Goal: Task Accomplishment & Management: Complete application form

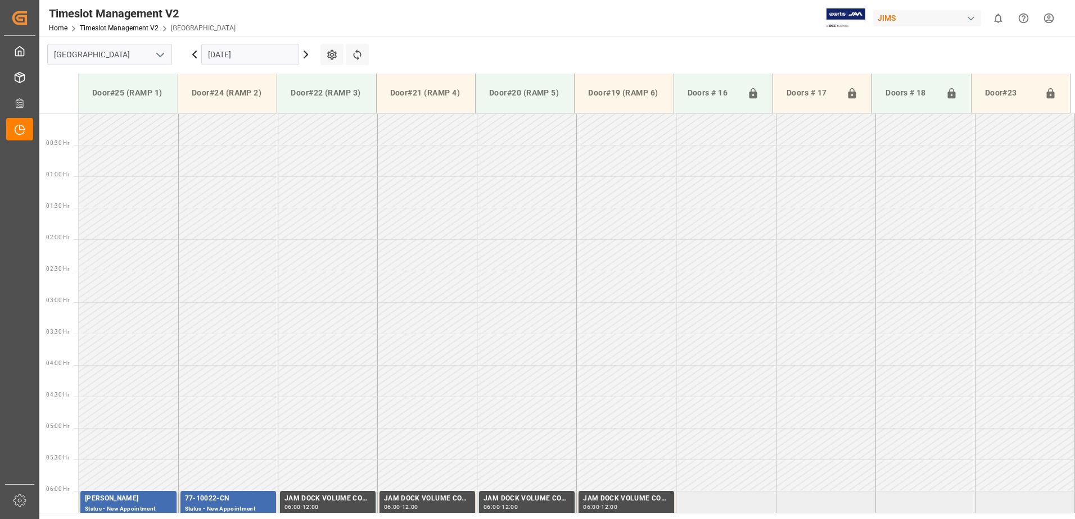
scroll to position [308, 0]
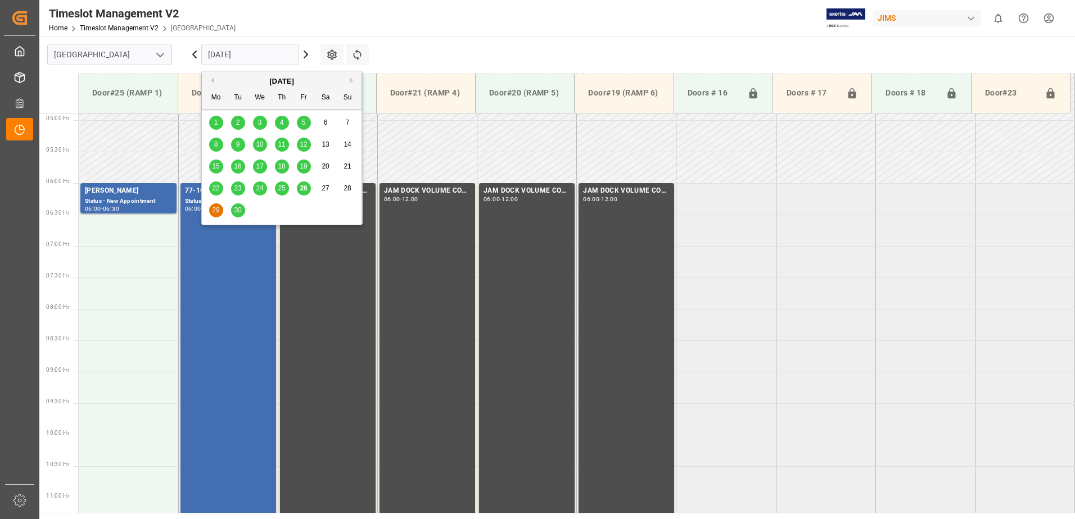
click at [258, 52] on input "[DATE]" at bounding box center [250, 54] width 98 height 21
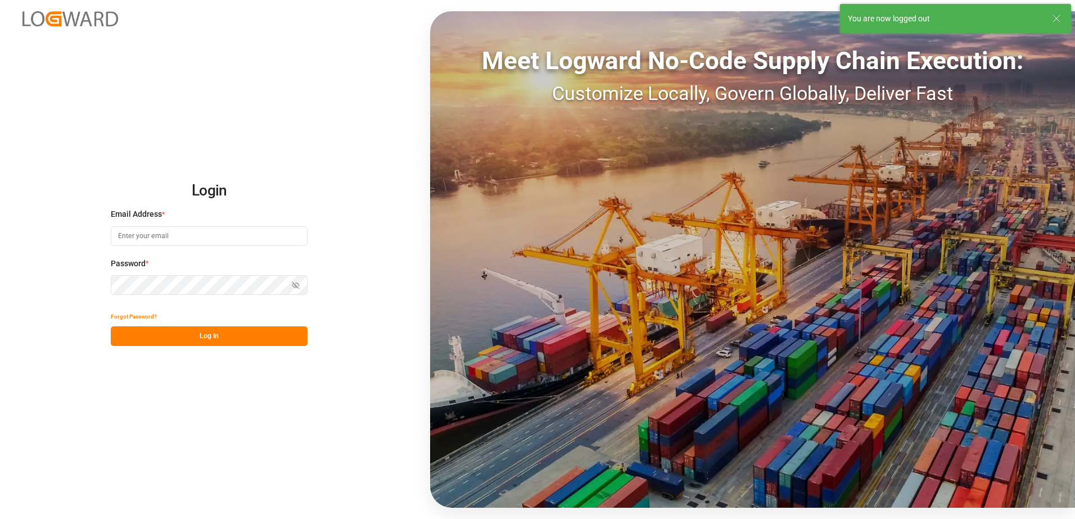
click at [184, 241] on input at bounding box center [209, 237] width 197 height 20
type input "[PERSON_NAME][EMAIL_ADDRESS][DOMAIN_NAME]"
click at [103, 284] on div "Login Email Address * [EMAIL_ADDRESS][DOMAIN_NAME] Password * Show password For…" at bounding box center [537, 259] width 1075 height 519
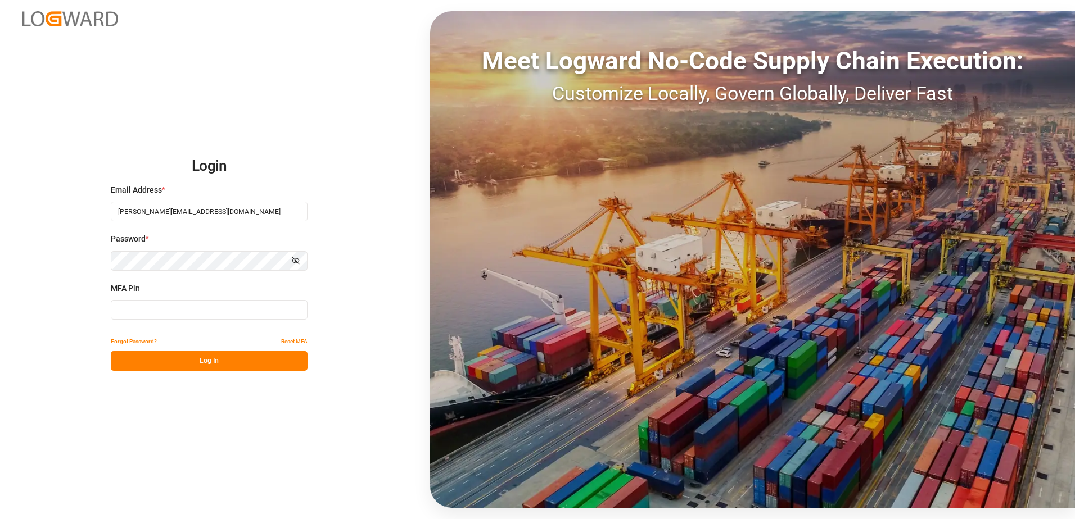
click at [135, 307] on input at bounding box center [209, 310] width 197 height 20
type input "078148"
click at [198, 359] on button "Log In" at bounding box center [209, 361] width 197 height 20
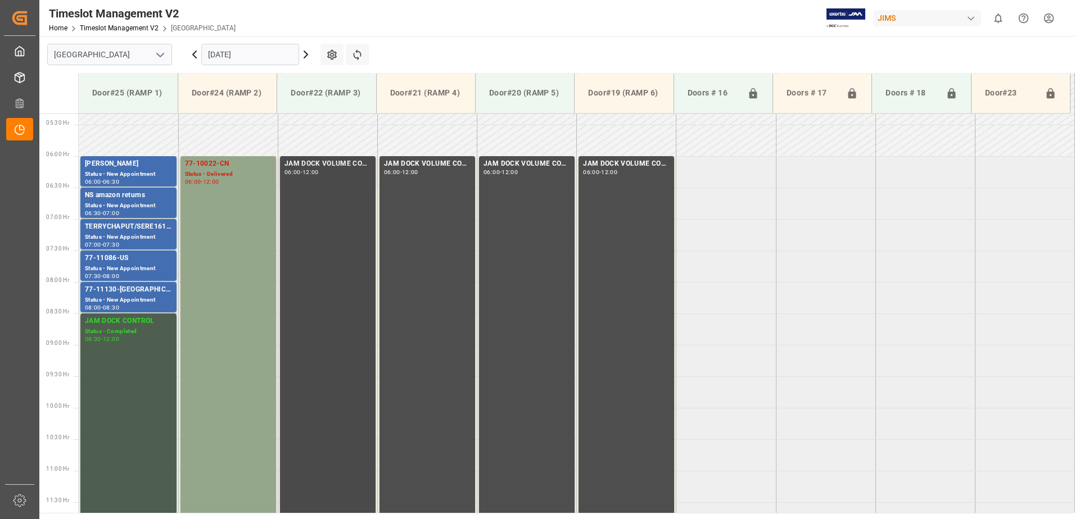
scroll to position [328, 0]
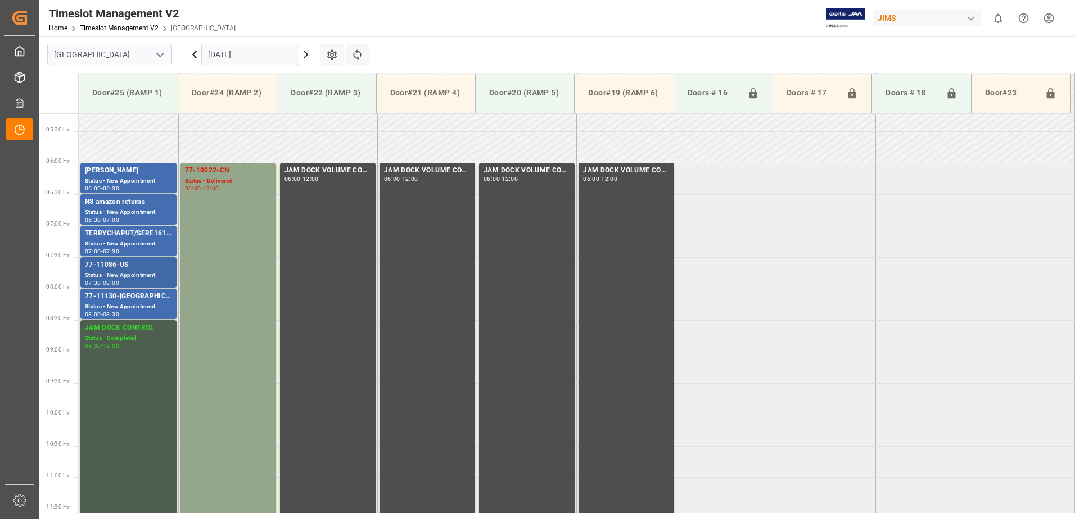
click at [122, 273] on div "Status - New Appointment" at bounding box center [128, 276] width 87 height 10
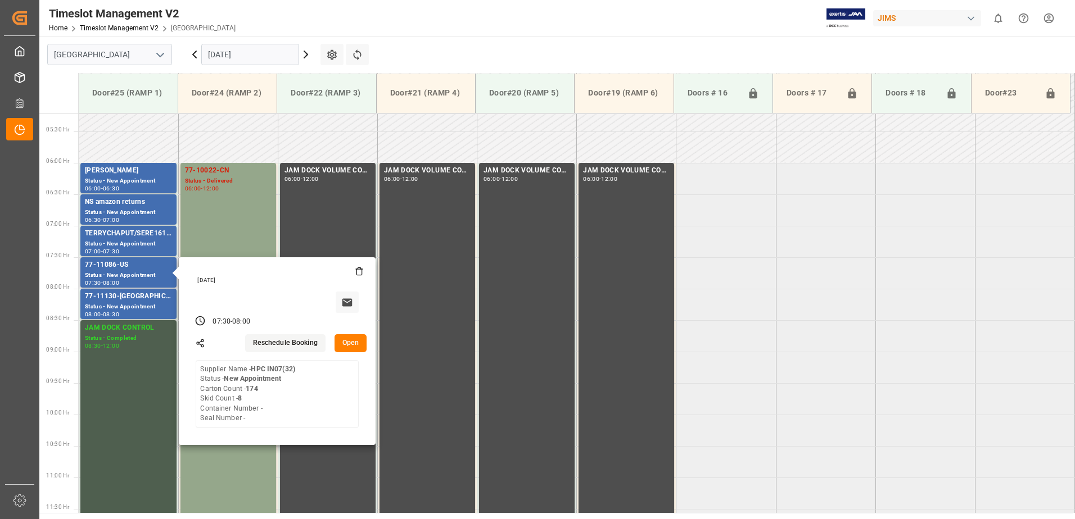
click at [354, 340] on button "Open" at bounding box center [350, 343] width 33 height 18
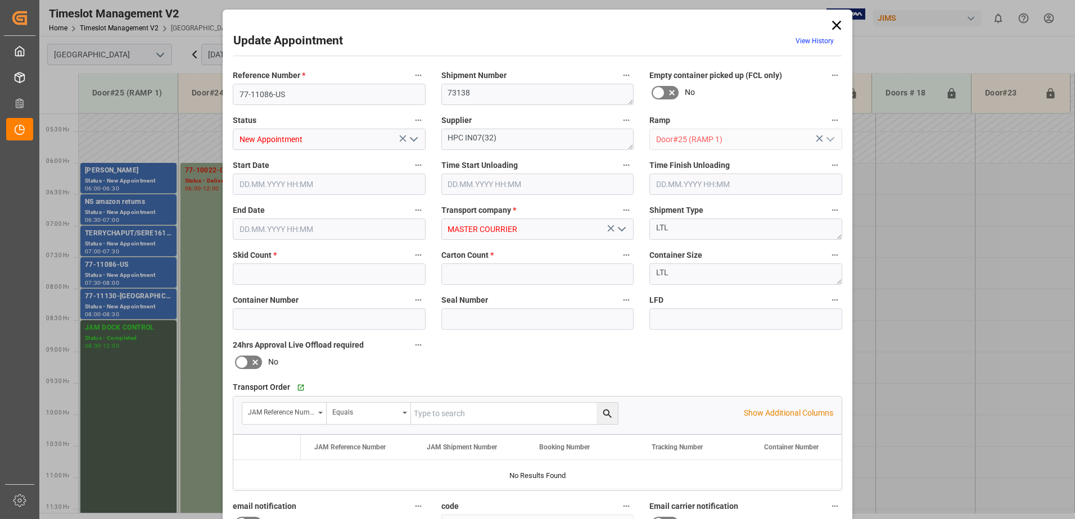
type input "8"
type input "174"
type input "[DATE] 07:30"
type input "[DATE] 08:00"
type input "[DATE] 13:44"
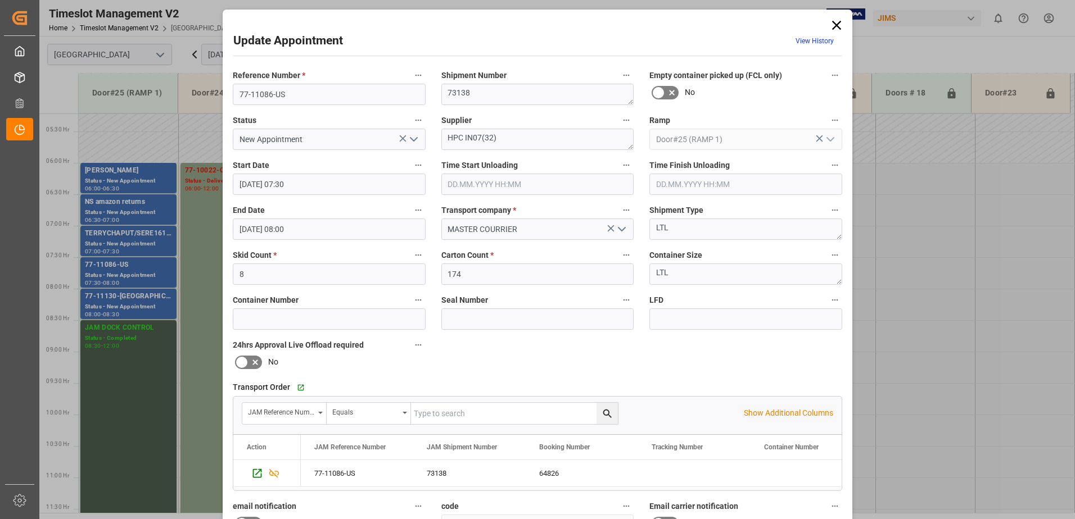
click at [478, 182] on input "text" at bounding box center [537, 184] width 193 height 21
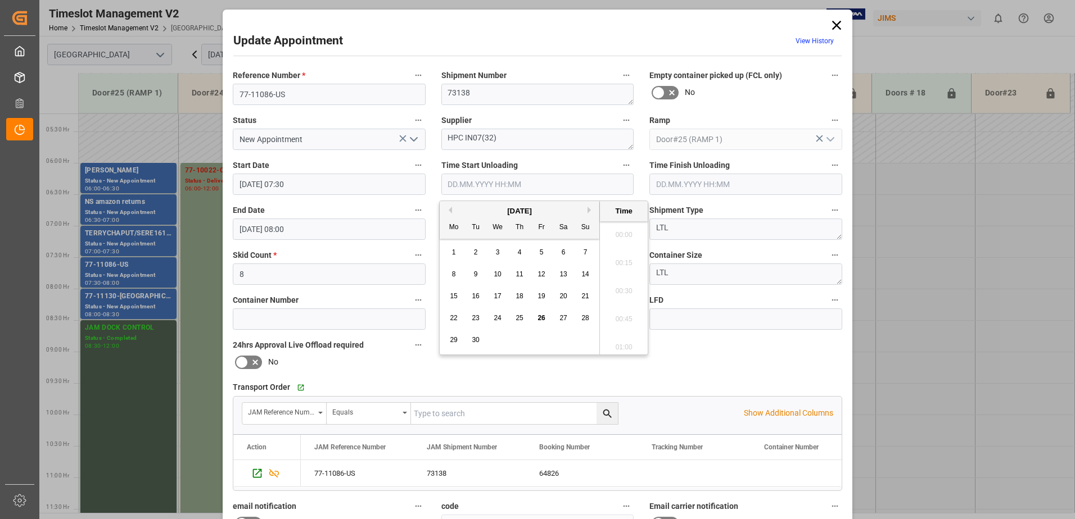
scroll to position [903, 0]
click at [540, 317] on span "26" at bounding box center [540, 318] width 7 height 8
click at [623, 288] on li "08:30" at bounding box center [624, 288] width 48 height 28
type input "[DATE] 08:30"
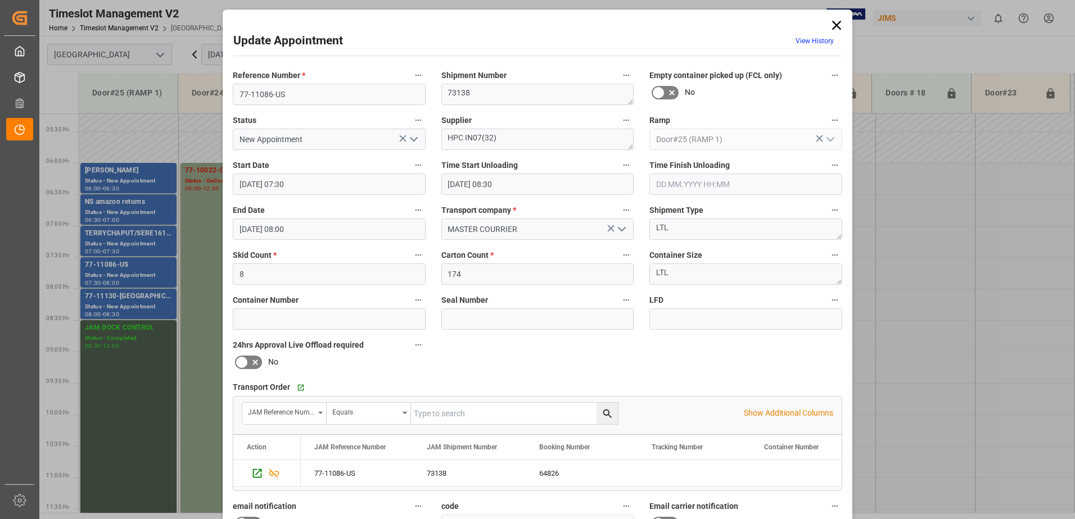
click at [413, 139] on icon "open menu" at bounding box center [413, 139] width 13 height 13
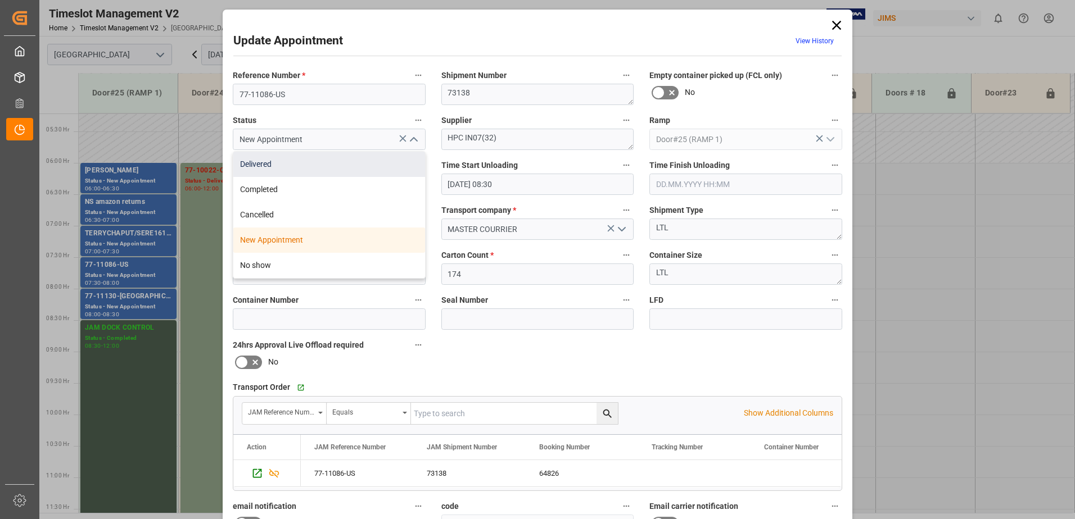
click at [338, 165] on div "Delivered" at bounding box center [329, 164] width 192 height 25
type input "Delivered"
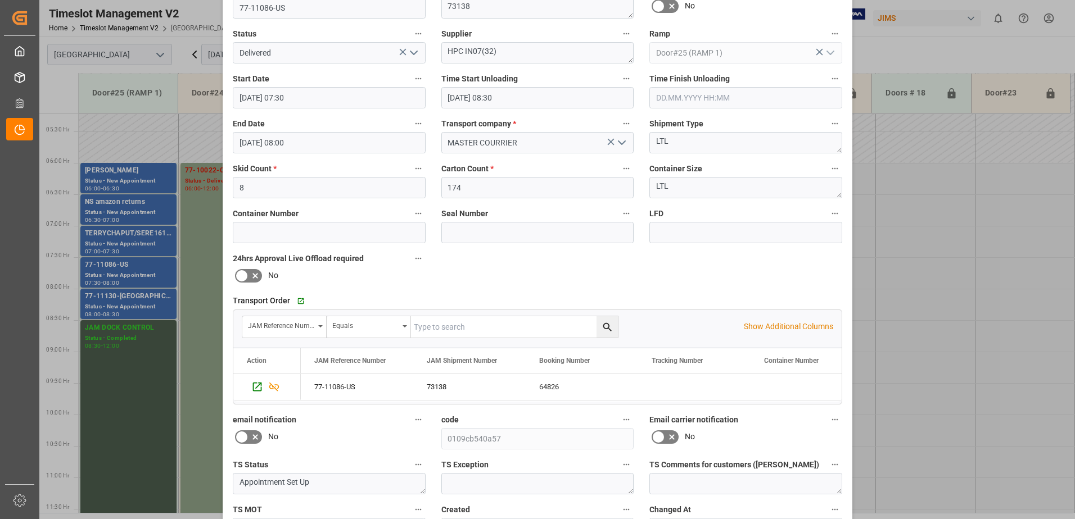
scroll to position [164, 0]
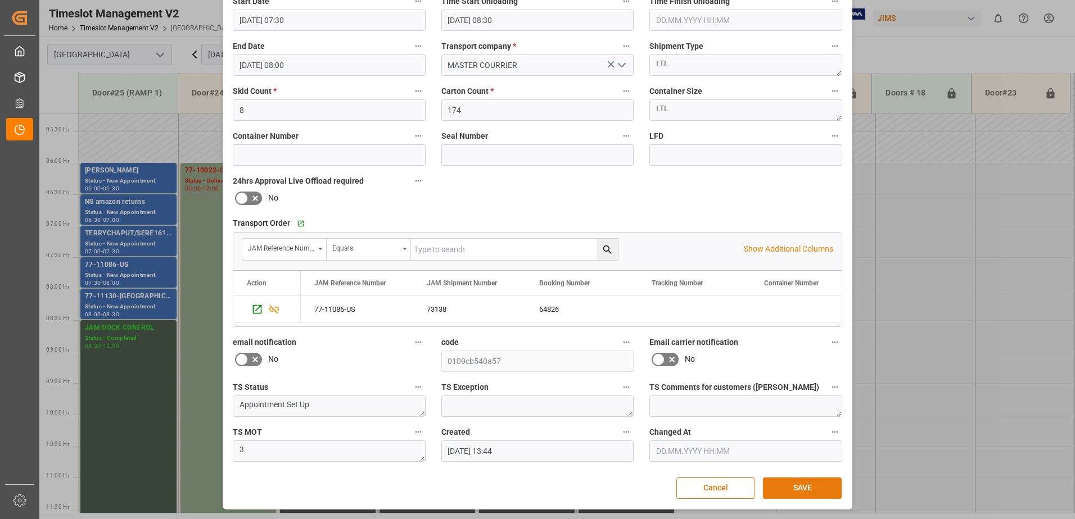
click at [796, 483] on button "SAVE" at bounding box center [802, 488] width 79 height 21
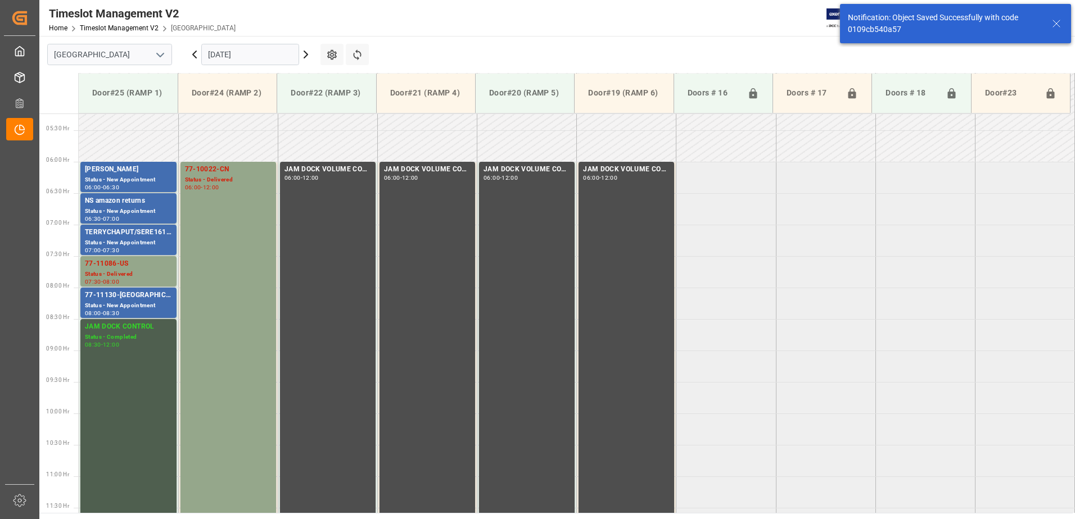
scroll to position [331, 0]
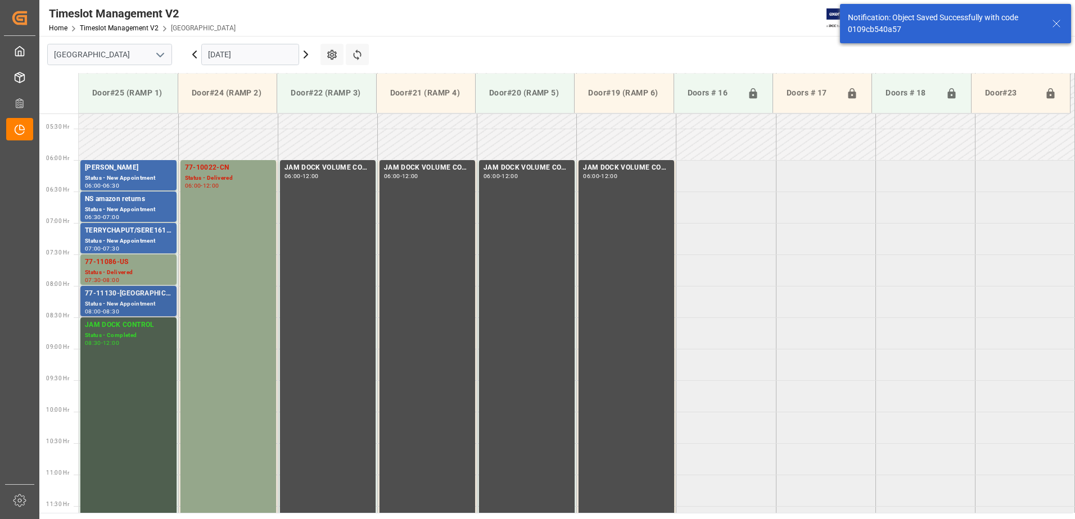
click at [126, 298] on div "77-11130-[GEOGRAPHIC_DATA]" at bounding box center [128, 293] width 87 height 11
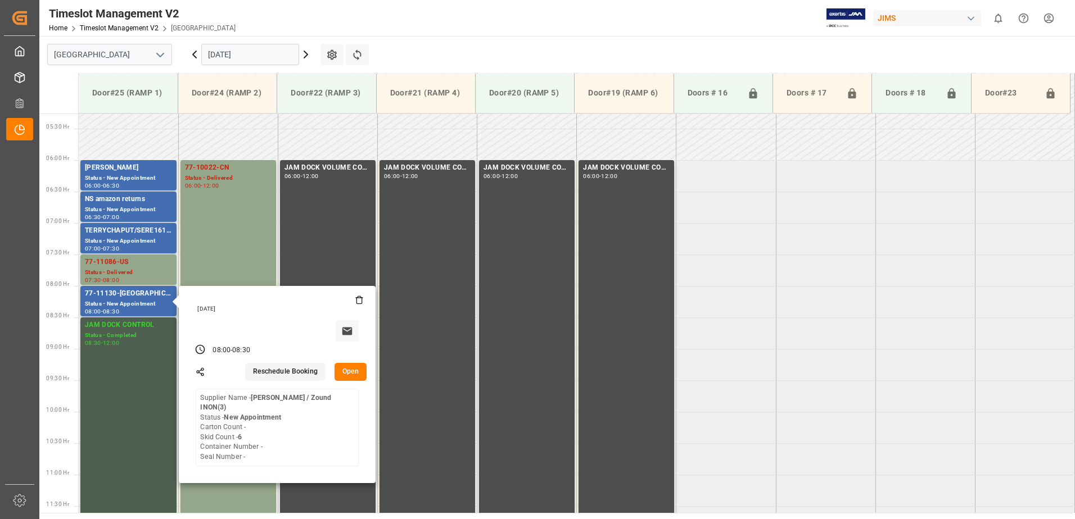
click at [355, 370] on button "Open" at bounding box center [350, 372] width 33 height 18
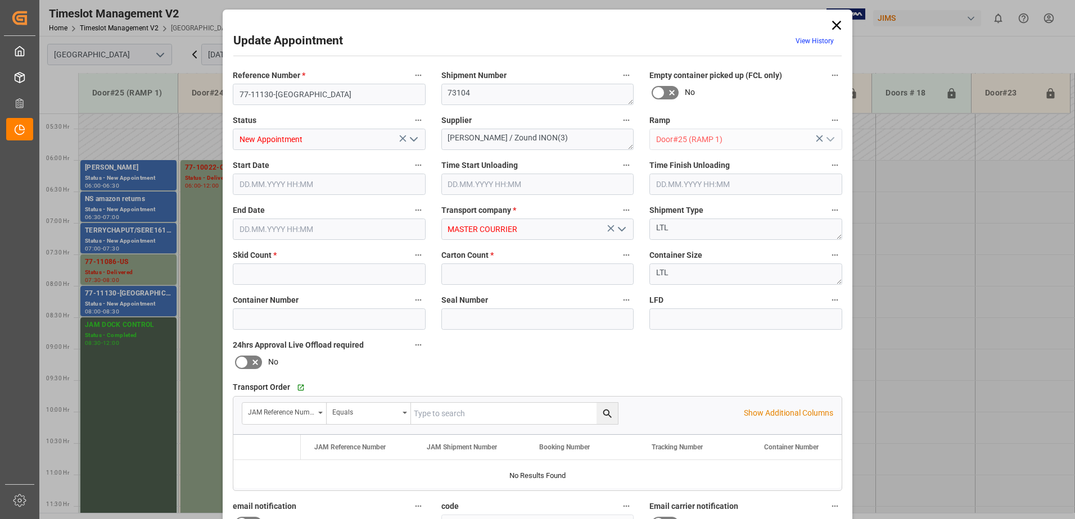
type input "6"
type input "0"
type input "[DATE] 08:00"
type input "[DATE] 08:30"
type input "[DATE] 13:45"
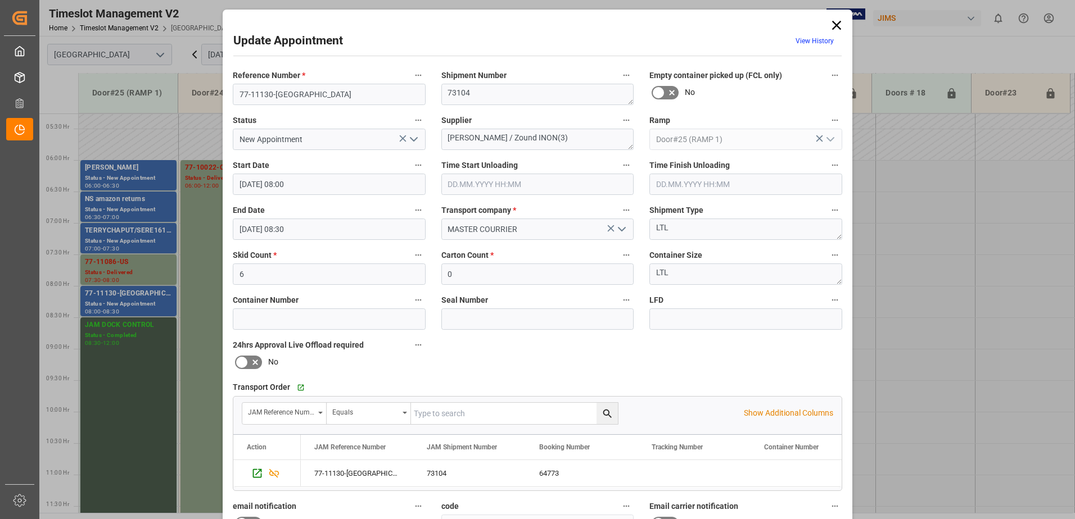
click at [413, 139] on polyline "open menu" at bounding box center [413, 139] width 7 height 3
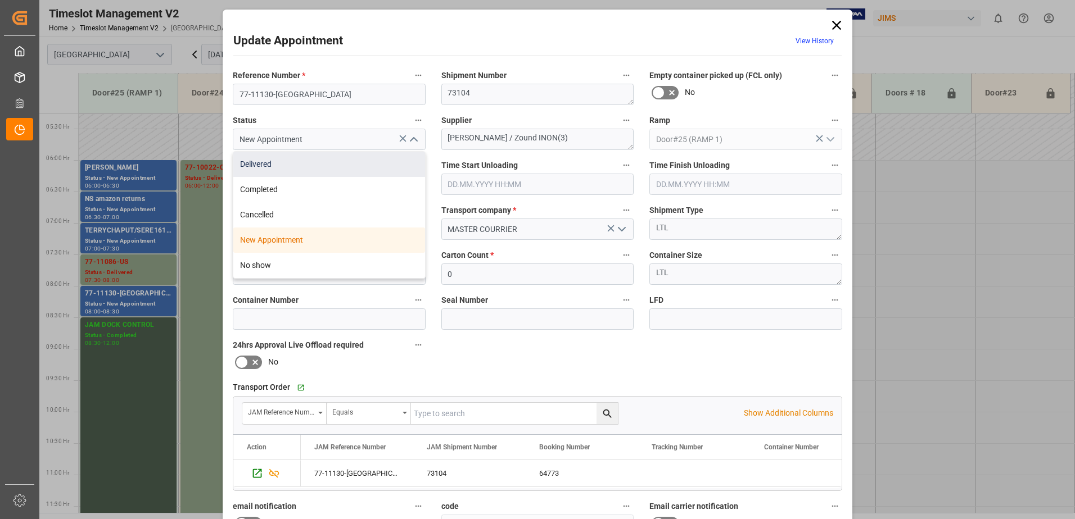
click at [315, 166] on div "Delivered" at bounding box center [329, 164] width 192 height 25
type input "Delivered"
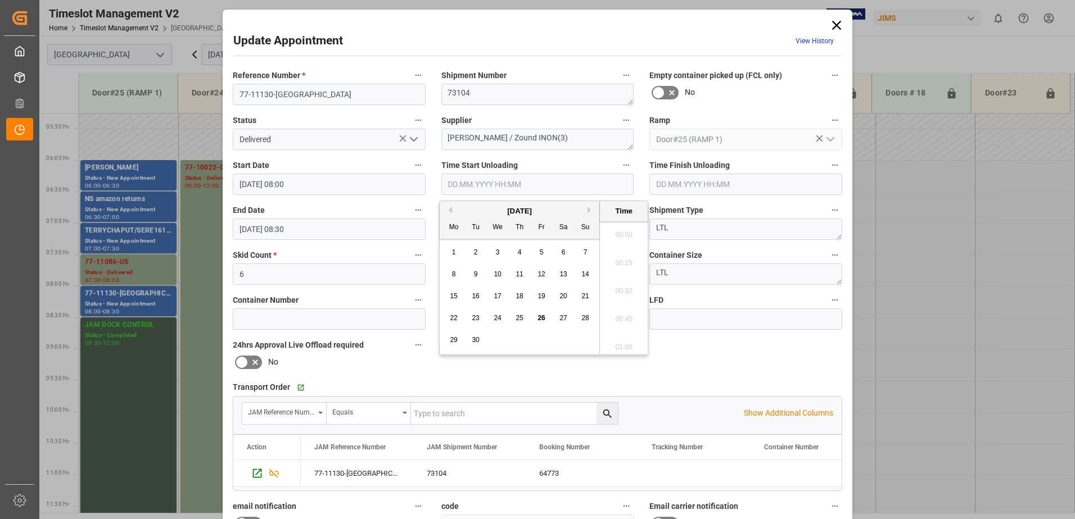
click at [470, 183] on input "text" at bounding box center [537, 184] width 193 height 21
click at [542, 318] on span "26" at bounding box center [540, 318] width 7 height 8
click at [618, 286] on li "08:30" at bounding box center [624, 288] width 48 height 28
type input "[DATE] 08:30"
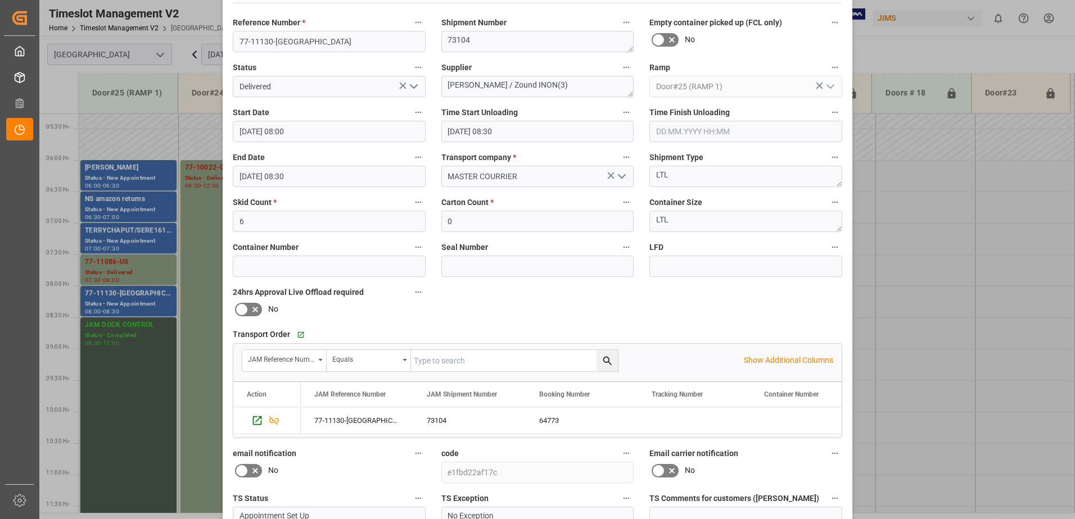
scroll to position [164, 0]
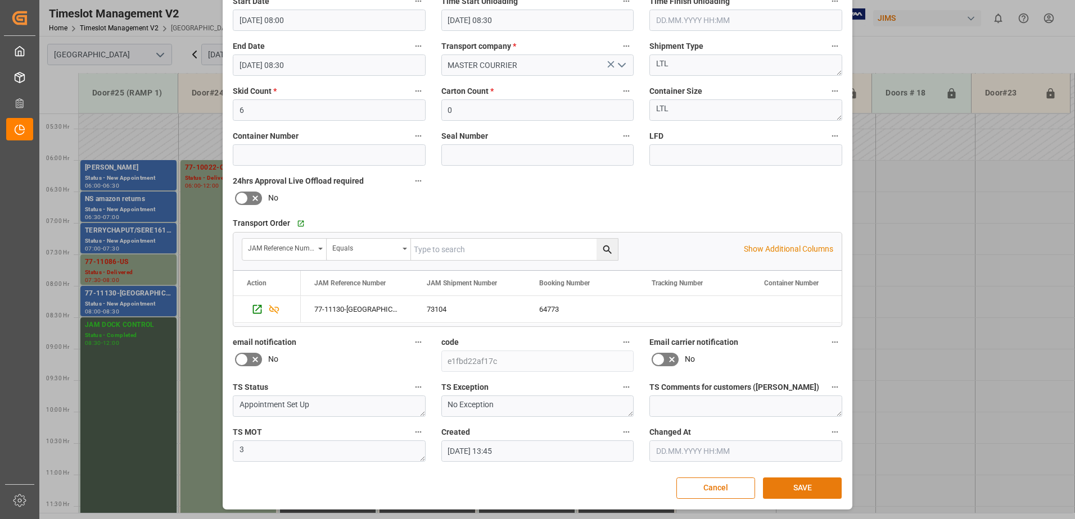
click at [820, 488] on button "SAVE" at bounding box center [802, 488] width 79 height 21
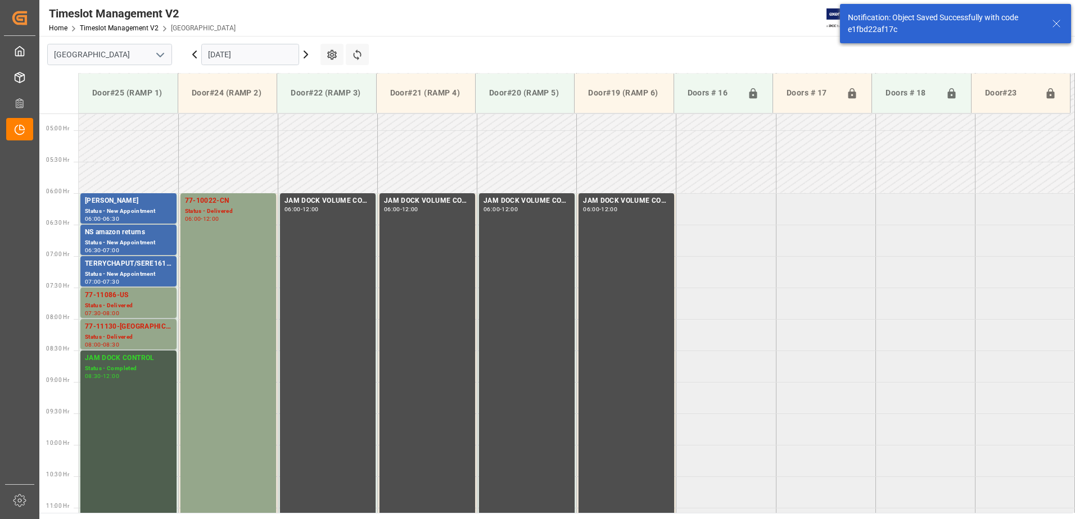
scroll to position [434, 0]
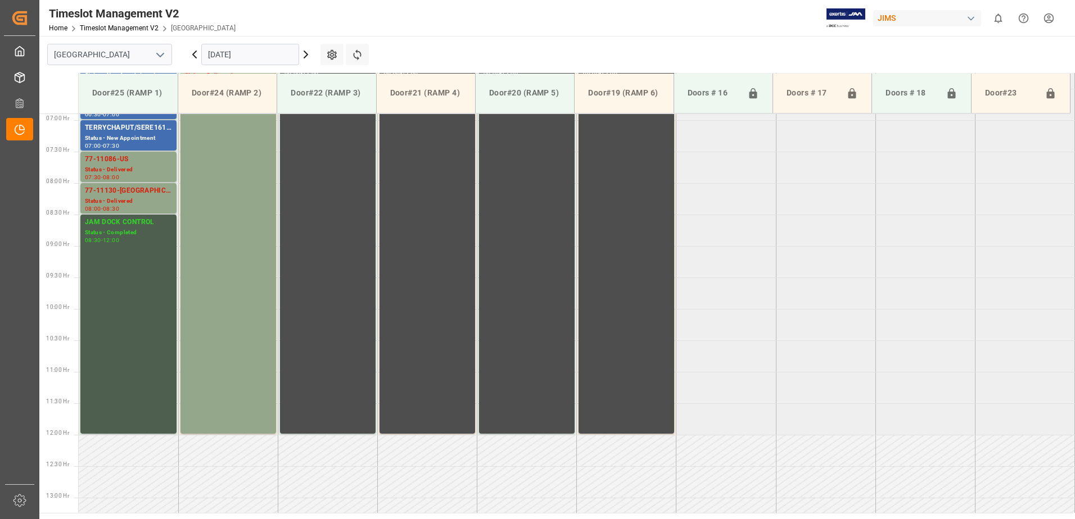
click at [263, 55] on input "[DATE]" at bounding box center [250, 54] width 98 height 21
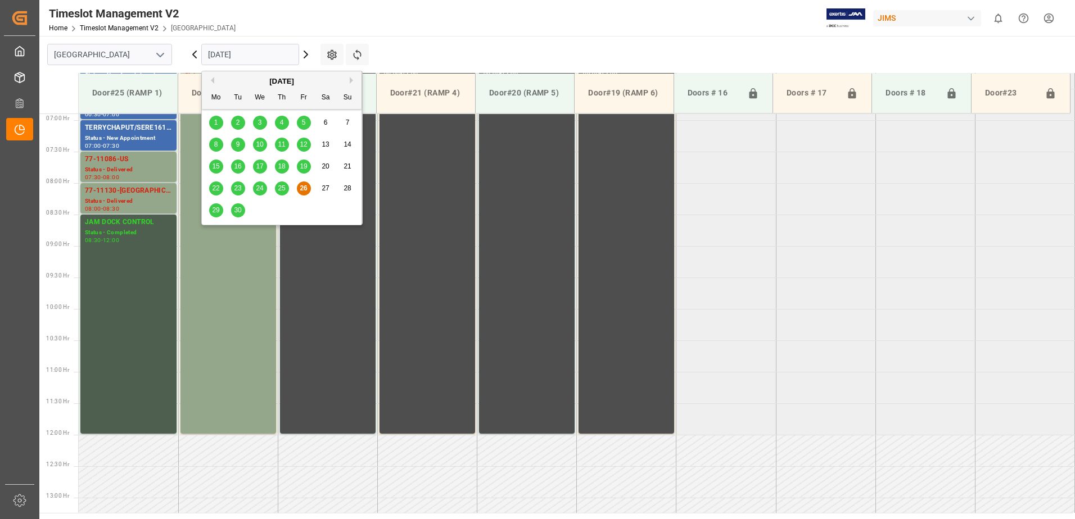
click at [216, 212] on span "29" at bounding box center [215, 210] width 7 height 8
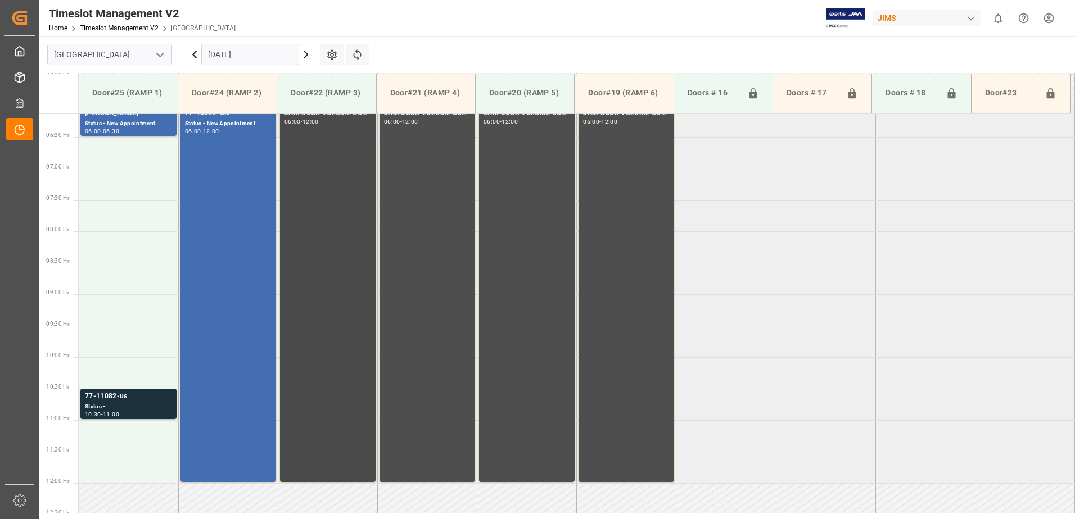
scroll to position [384, 0]
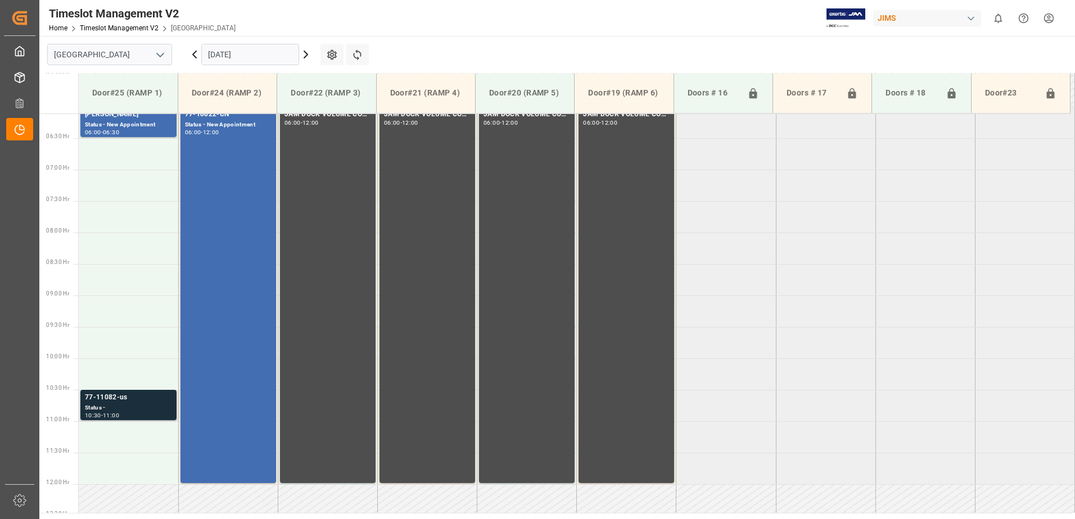
click at [133, 406] on div "Status -" at bounding box center [128, 409] width 87 height 10
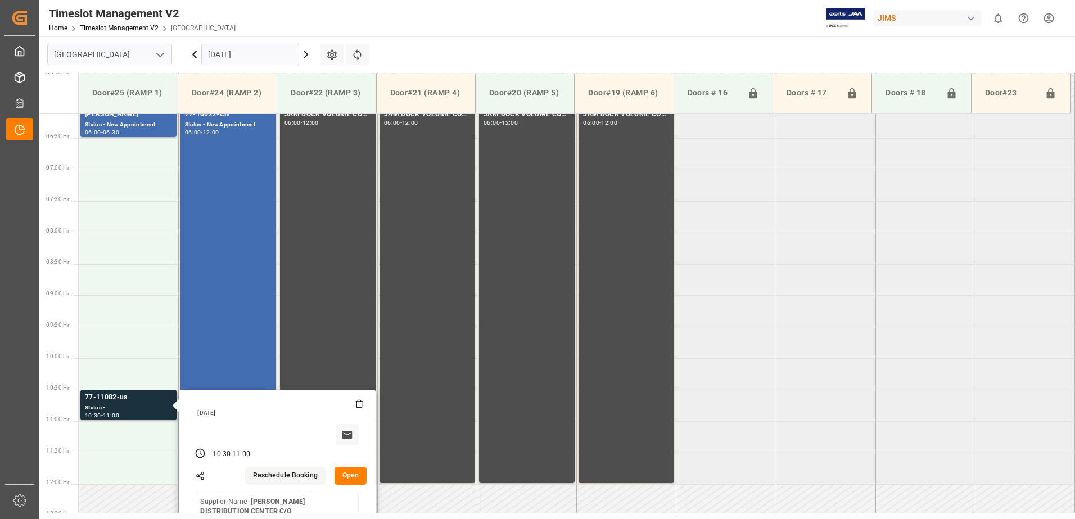
click at [352, 477] on button "Open" at bounding box center [350, 476] width 33 height 18
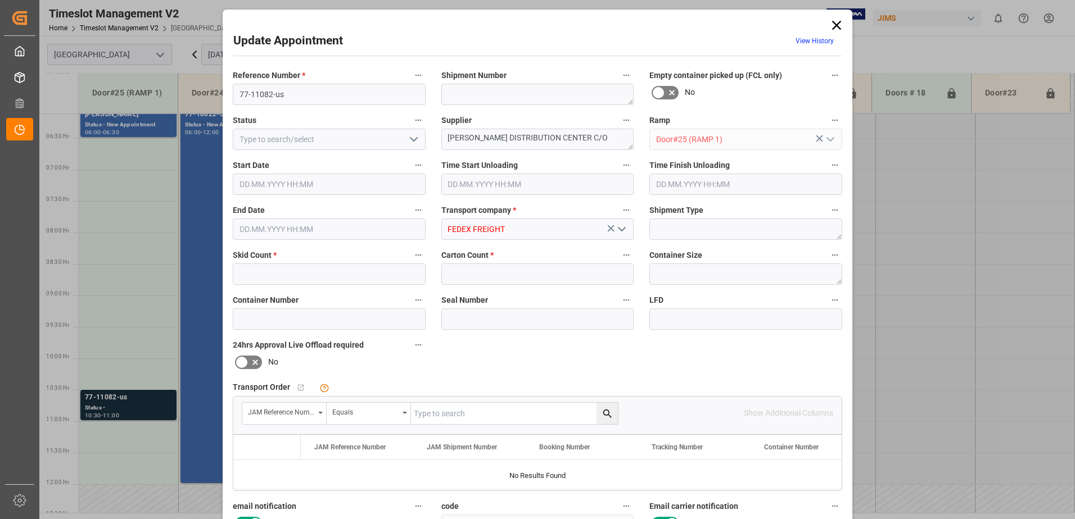
type input "4"
type input "9"
type input "[DATE] 10:30"
type input "[DATE] 11:00"
type input "[DATE] 12:18"
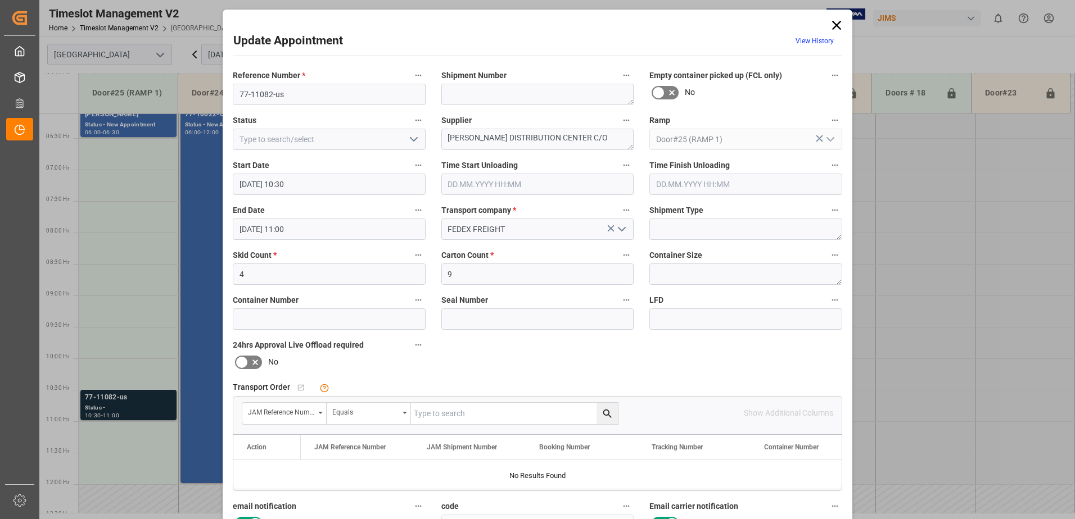
click at [457, 415] on input "text" at bounding box center [514, 413] width 207 height 21
type input "77-11082-us"
click at [606, 413] on icon "search button" at bounding box center [607, 414] width 12 height 12
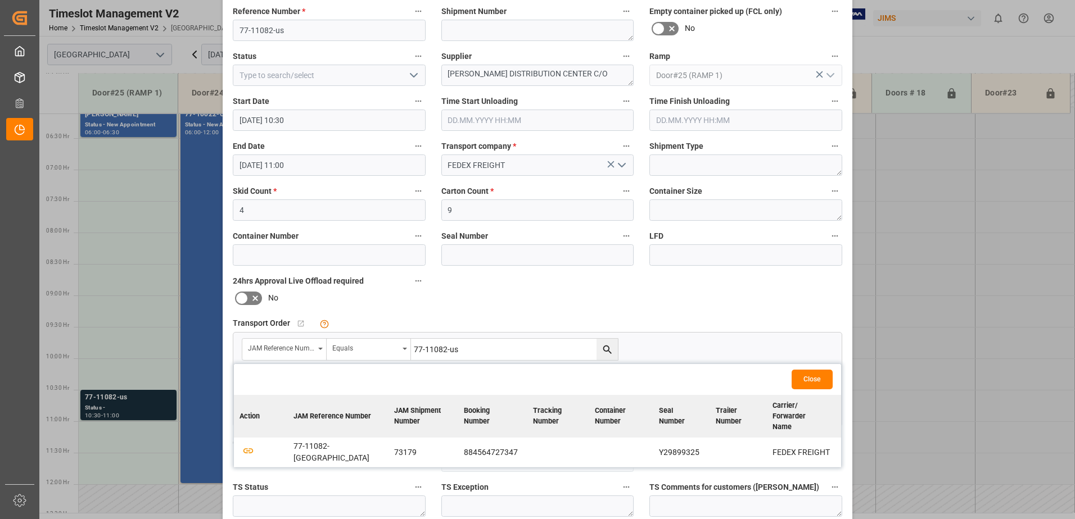
scroll to position [164, 0]
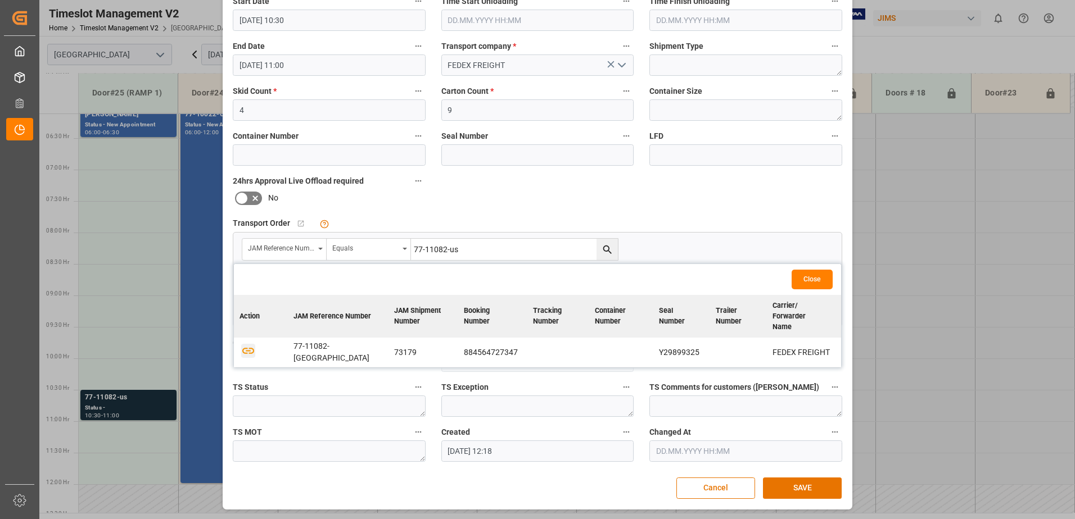
click at [243, 344] on icon "button" at bounding box center [248, 351] width 14 height 14
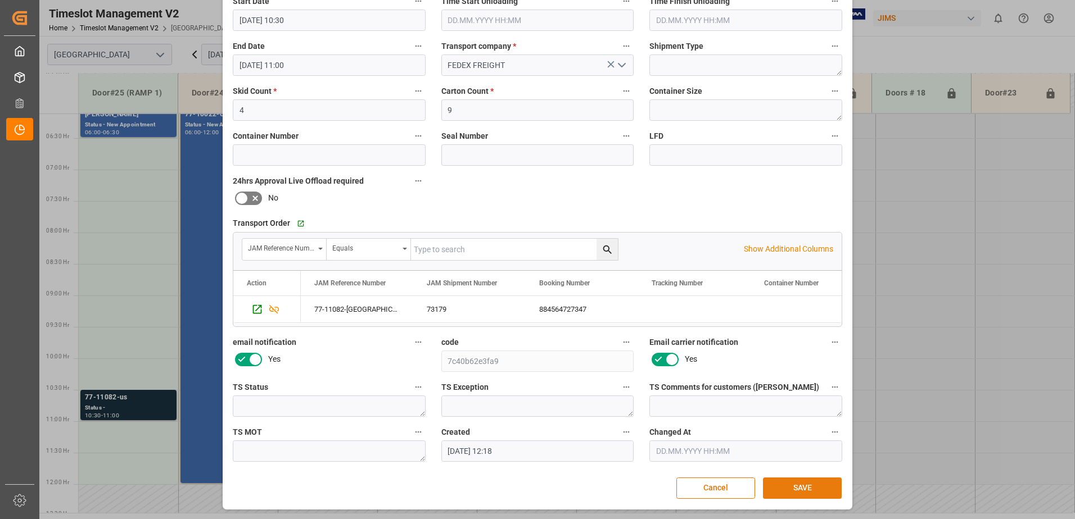
click at [799, 486] on button "SAVE" at bounding box center [802, 488] width 79 height 21
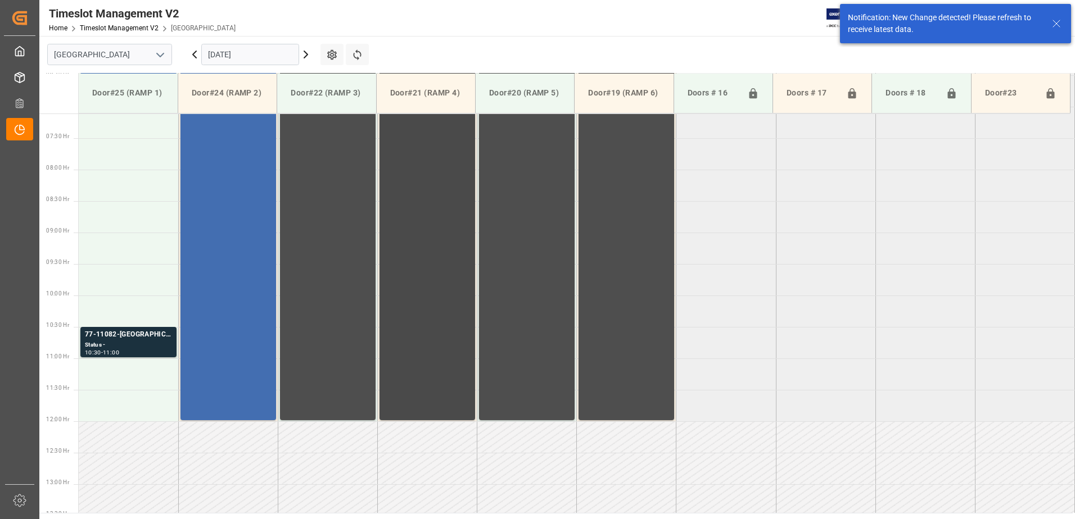
scroll to position [391, 0]
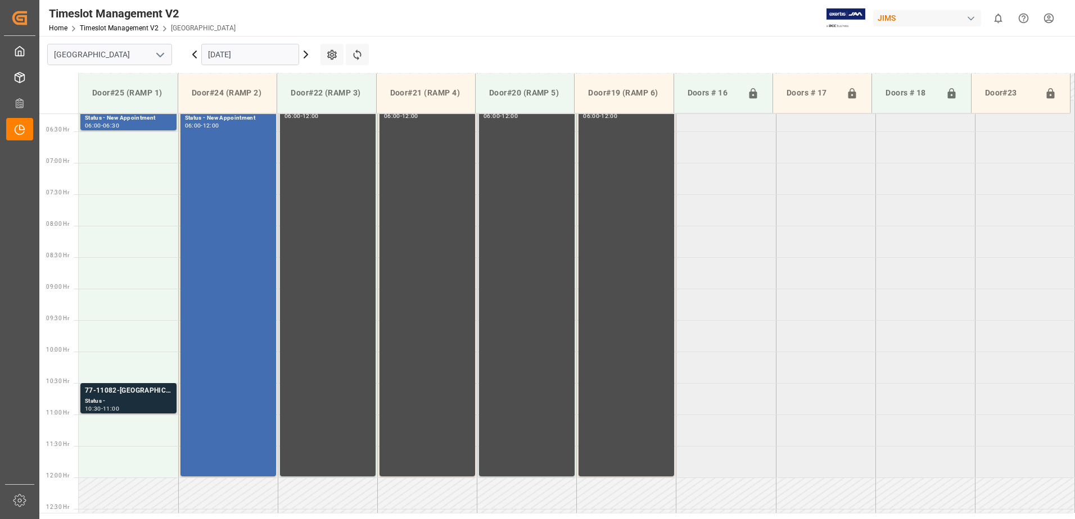
click at [132, 397] on div "Status -" at bounding box center [128, 402] width 87 height 10
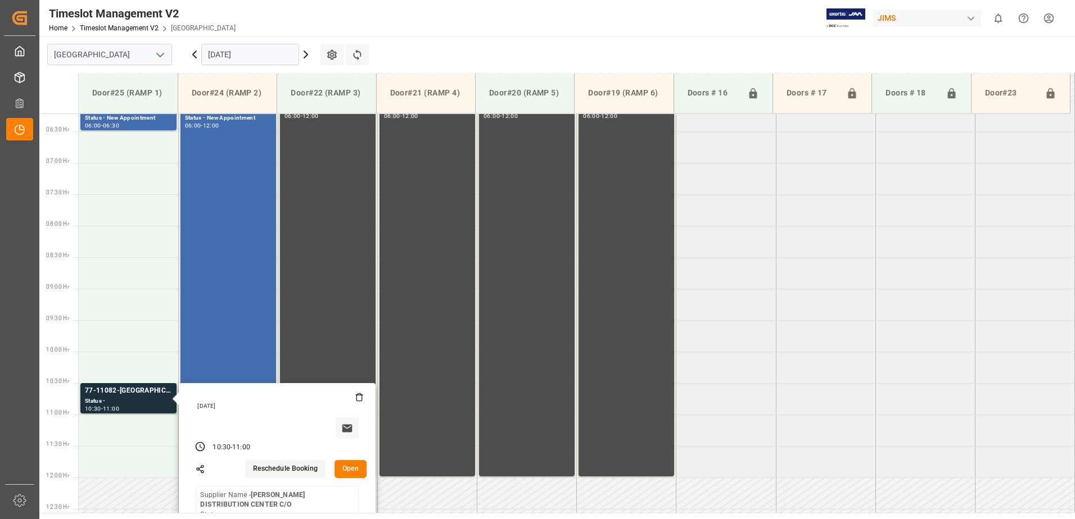
click at [351, 467] on button "Open" at bounding box center [350, 469] width 33 height 18
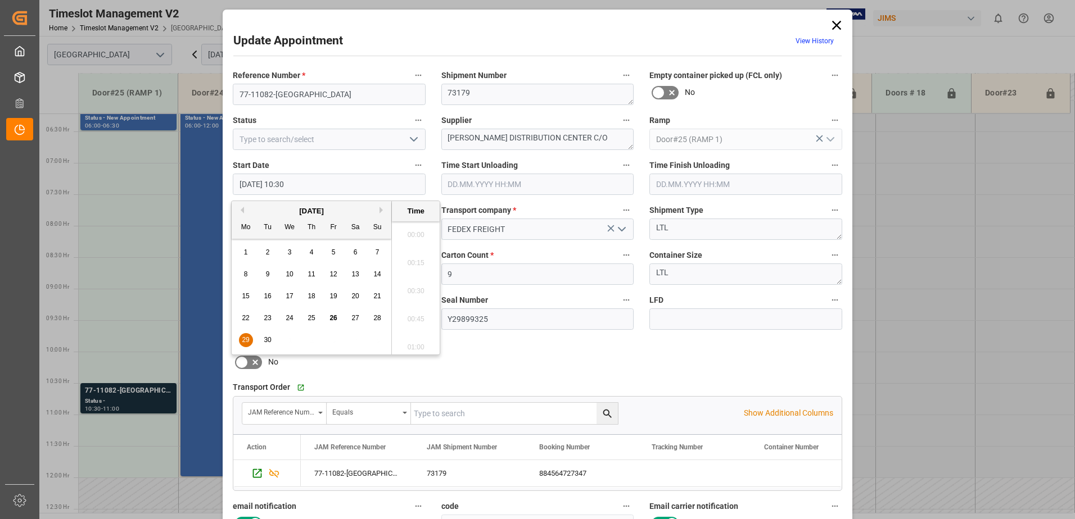
click at [383, 188] on input "[DATE] 10:30" at bounding box center [329, 184] width 193 height 21
click at [247, 338] on span "29" at bounding box center [245, 340] width 7 height 8
click at [413, 286] on li "06:30" at bounding box center [416, 288] width 48 height 28
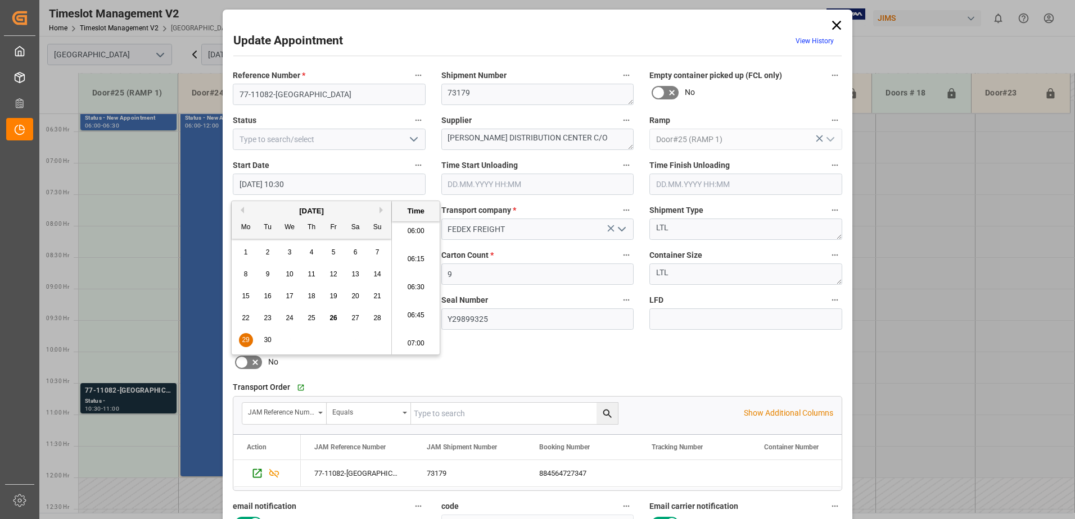
type input "[DATE] 06:30"
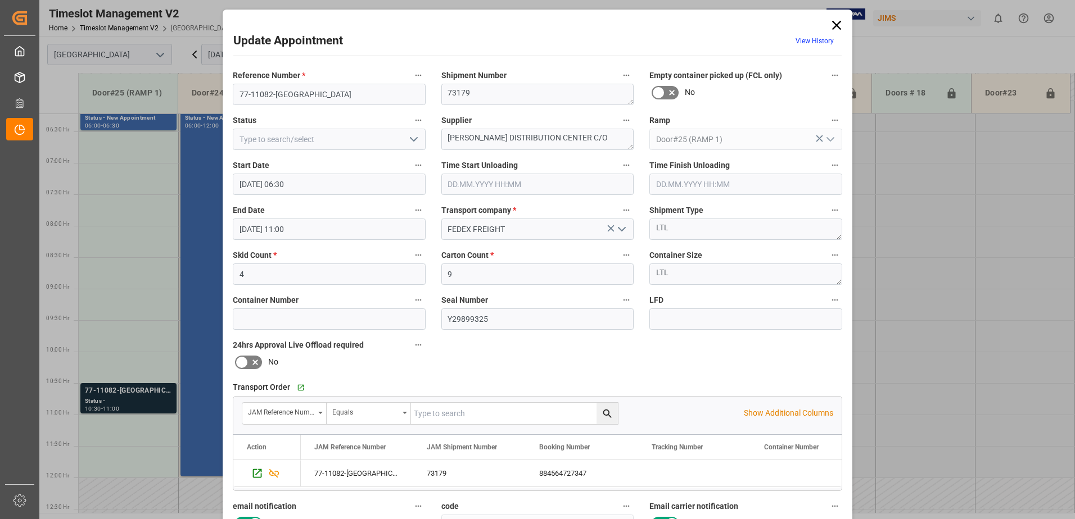
click at [322, 226] on input "[DATE] 11:00" at bounding box center [329, 229] width 193 height 21
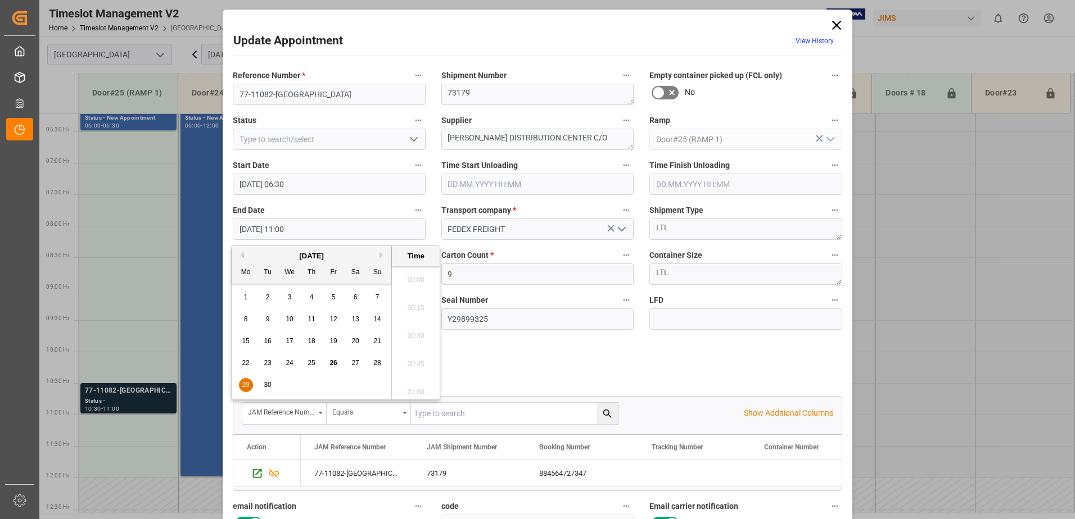
scroll to position [1184, 0]
click at [245, 384] on span "29" at bounding box center [245, 385] width 7 height 8
click at [414, 277] on li "07:00" at bounding box center [416, 277] width 48 height 28
type input "[DATE] 07:00"
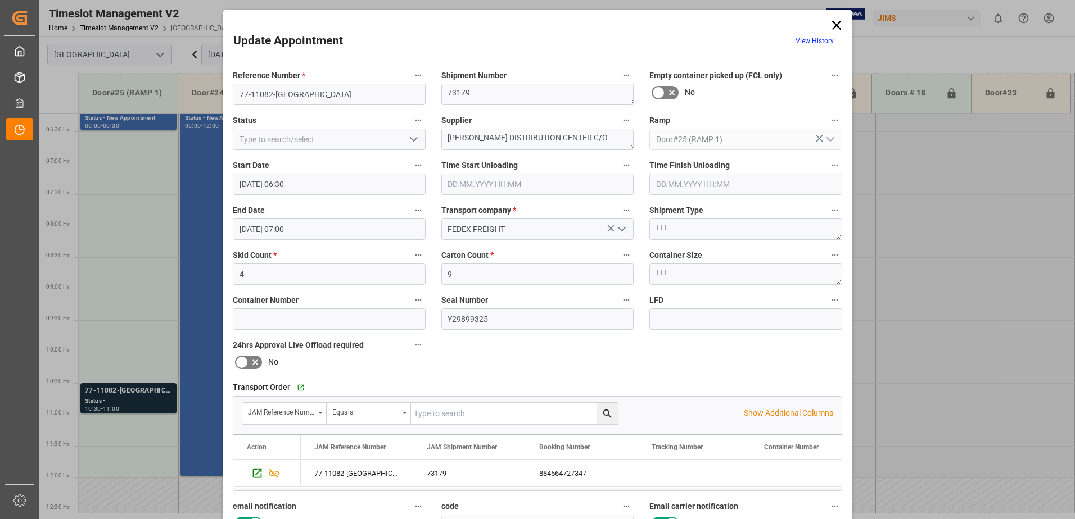
click at [410, 138] on icon "open menu" at bounding box center [413, 139] width 13 height 13
click at [308, 241] on div "New Appointment" at bounding box center [329, 240] width 192 height 25
type input "New Appointment"
drag, startPoint x: 582, startPoint y: 138, endPoint x: 482, endPoint y: 135, distance: 100.7
click at [482, 135] on textarea "[PERSON_NAME] DISTRIBUTION CENTER C/O" at bounding box center [537, 139] width 193 height 21
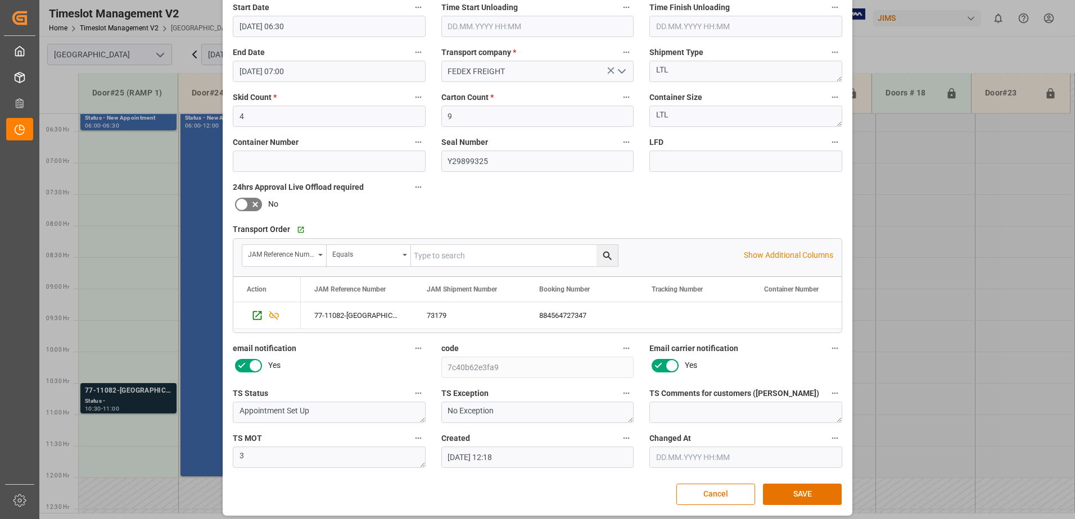
scroll to position [164, 0]
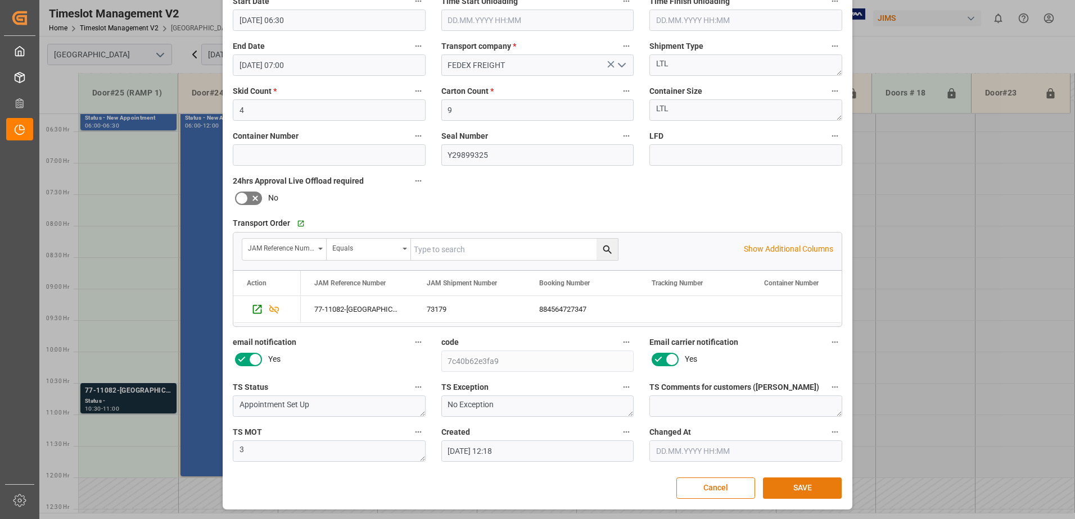
type textarea "[PERSON_NAME] LUXURY IN04(2) INON(5)"
click at [798, 486] on button "SAVE" at bounding box center [802, 488] width 79 height 21
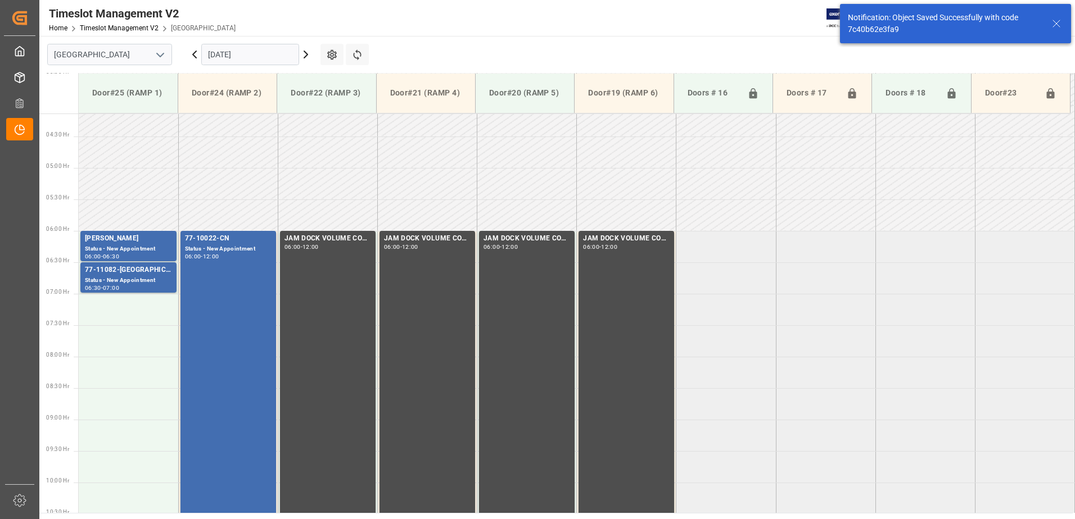
scroll to position [308, 0]
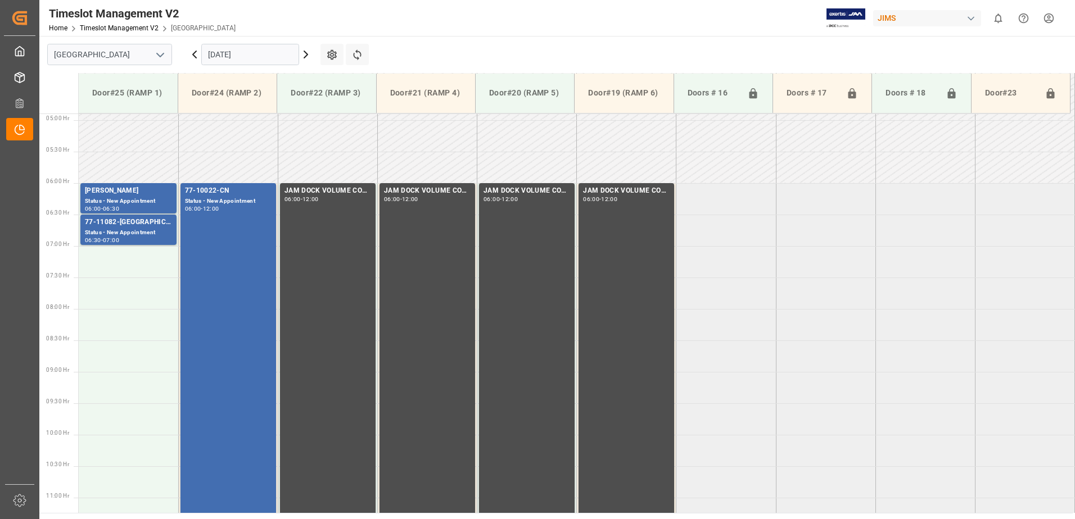
click at [195, 55] on icon at bounding box center [194, 54] width 13 height 13
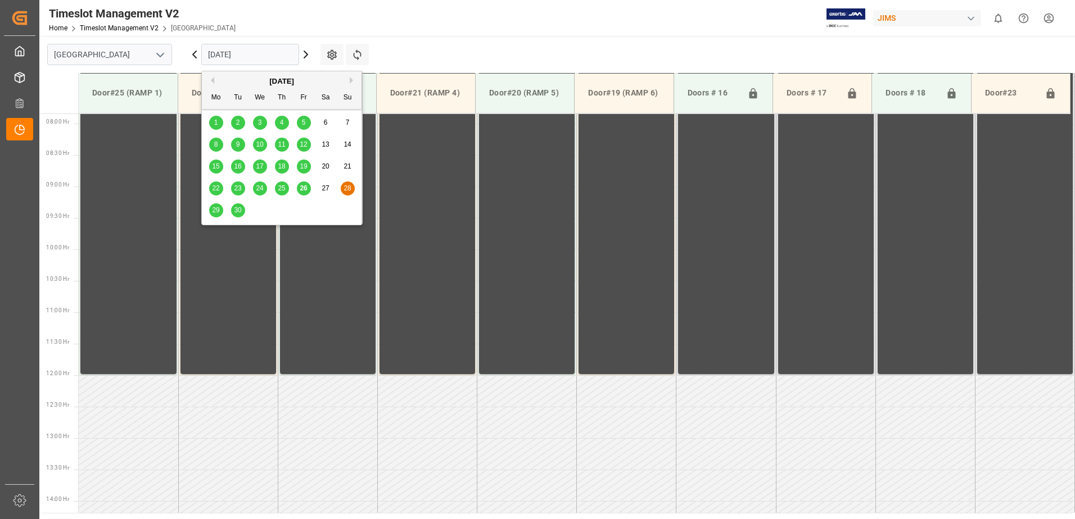
scroll to position [497, 0]
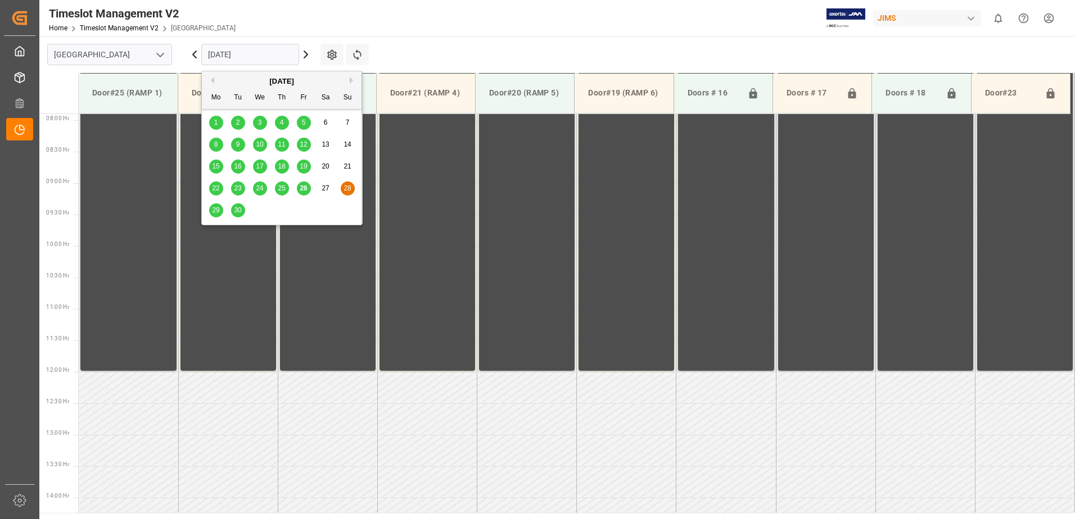
click at [254, 57] on input "[DATE]" at bounding box center [250, 54] width 98 height 21
click at [305, 189] on span "26" at bounding box center [303, 188] width 7 height 8
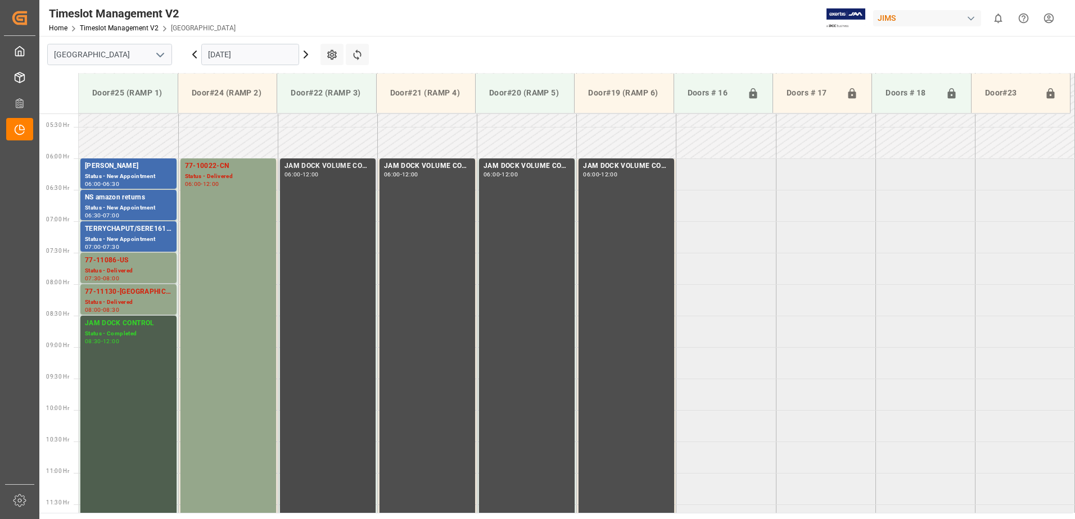
scroll to position [328, 0]
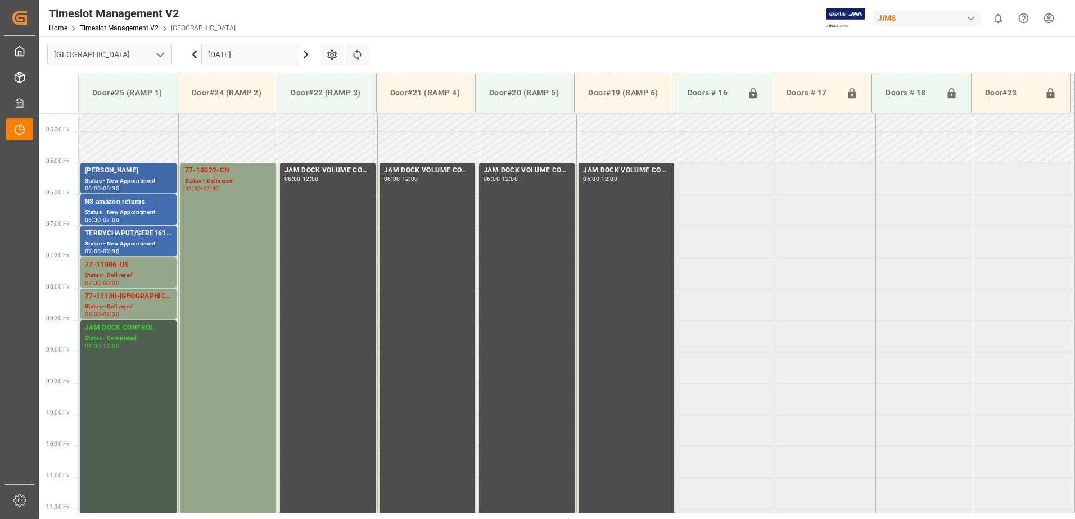
click at [116, 171] on div "[PERSON_NAME]" at bounding box center [128, 170] width 87 height 11
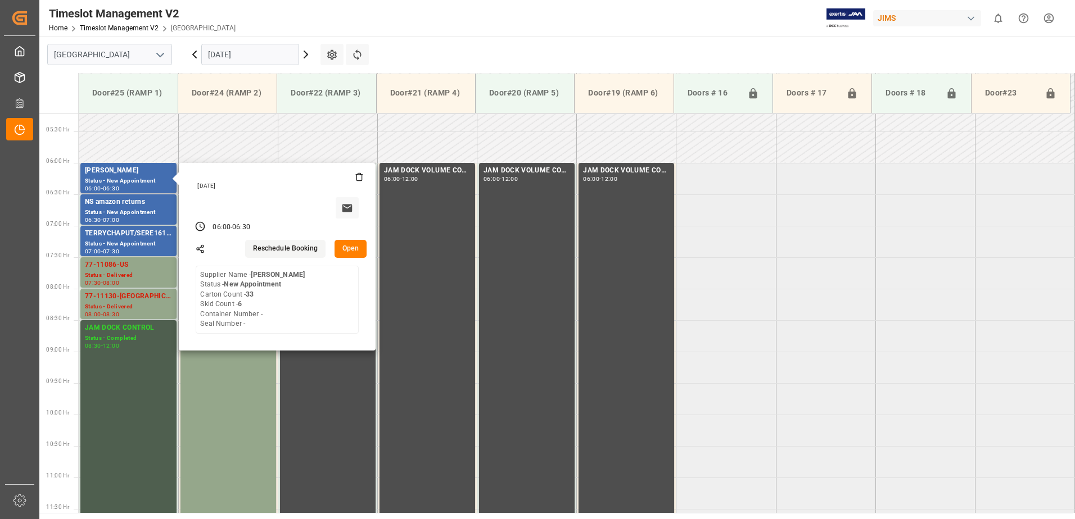
click at [349, 248] on button "Open" at bounding box center [350, 249] width 33 height 18
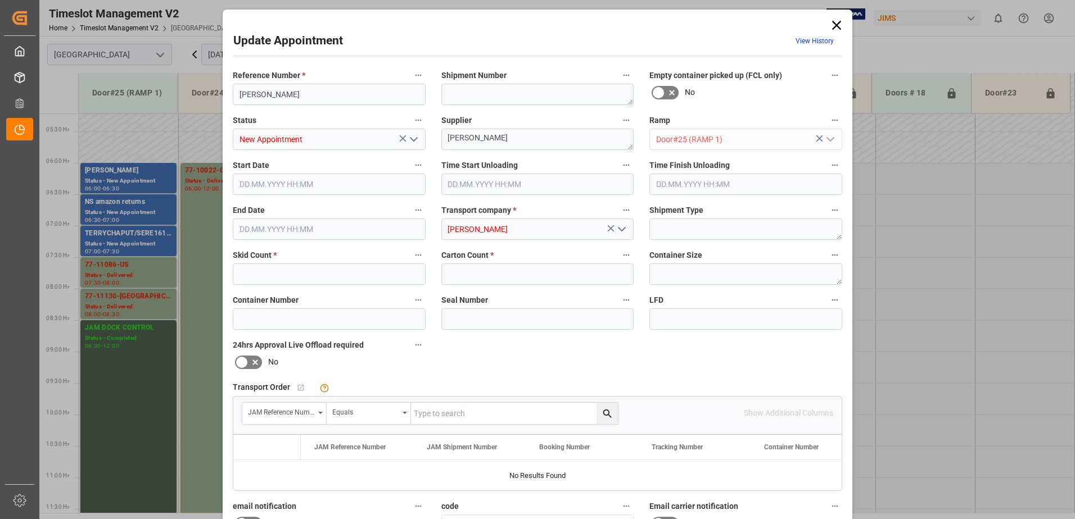
type input "6"
type input "33"
type input "[DATE] 06:00"
type input "[DATE] 06:30"
type input "[DATE] 19:02"
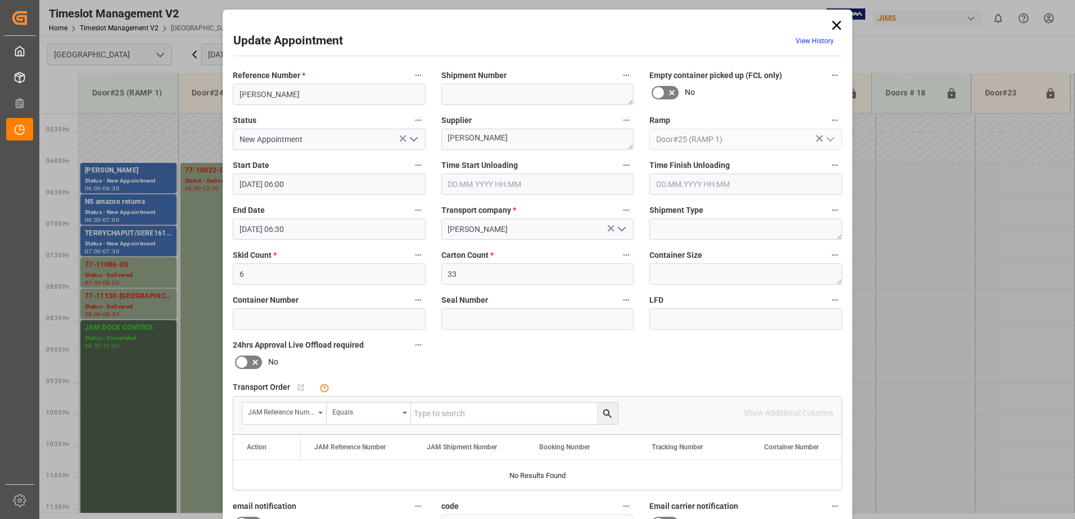
click at [413, 139] on icon "open menu" at bounding box center [413, 139] width 13 height 13
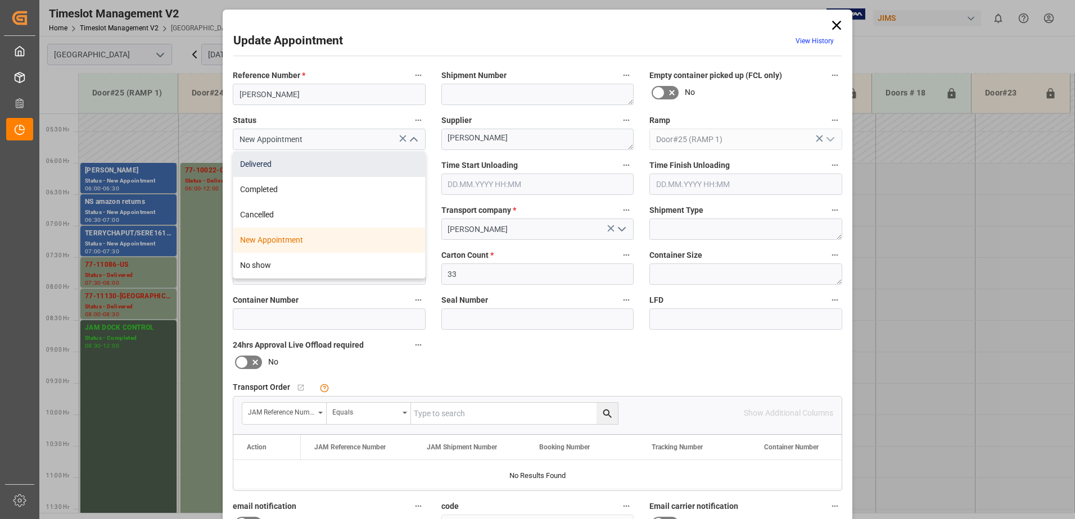
click at [297, 168] on div "Delivered" at bounding box center [329, 164] width 192 height 25
type input "Delivered"
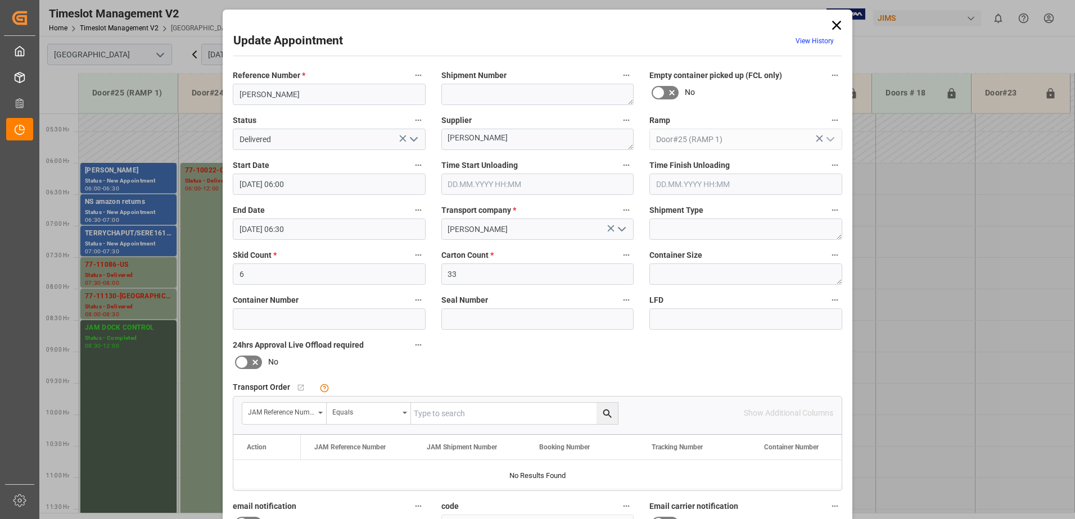
click at [499, 184] on input "text" at bounding box center [537, 184] width 193 height 21
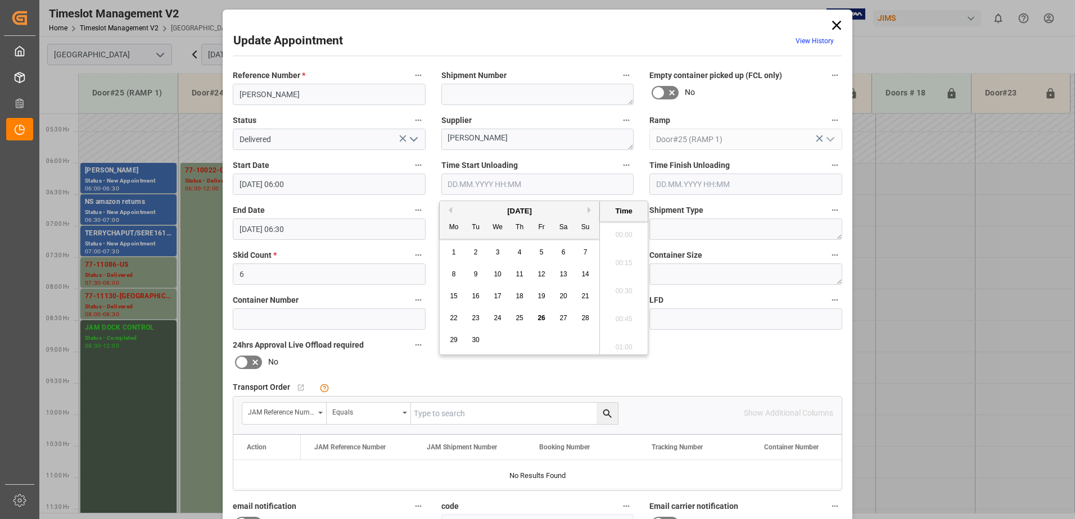
scroll to position [931, 0]
click at [540, 318] on span "26" at bounding box center [540, 318] width 7 height 8
click at [619, 314] on li "09:00" at bounding box center [624, 316] width 48 height 28
type input "[DATE] 09:00"
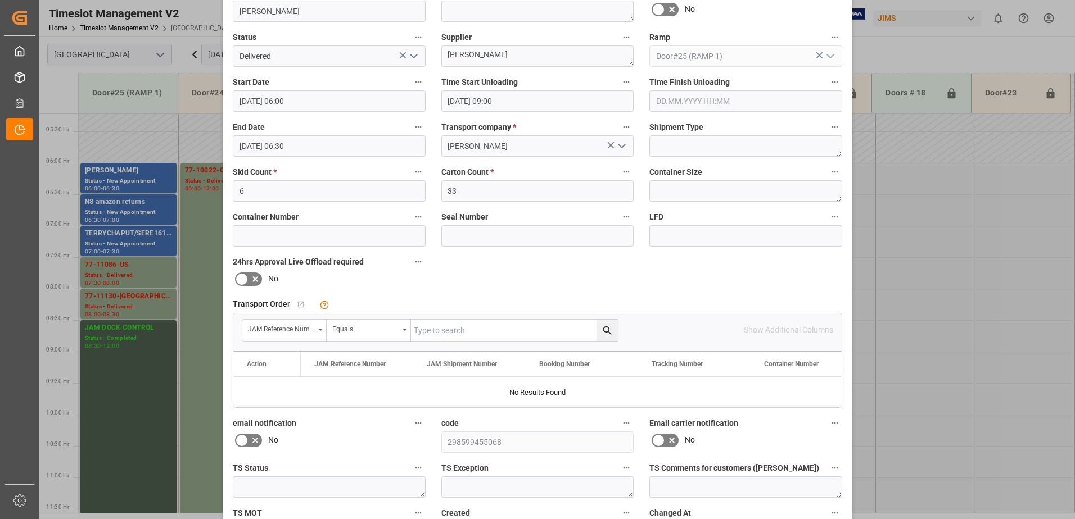
scroll to position [164, 0]
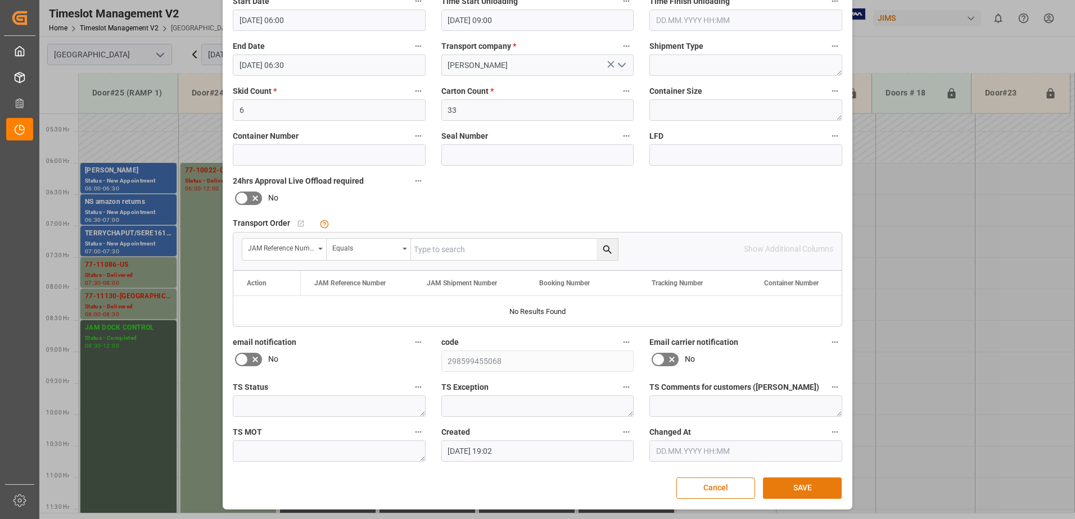
click at [812, 490] on button "SAVE" at bounding box center [802, 488] width 79 height 21
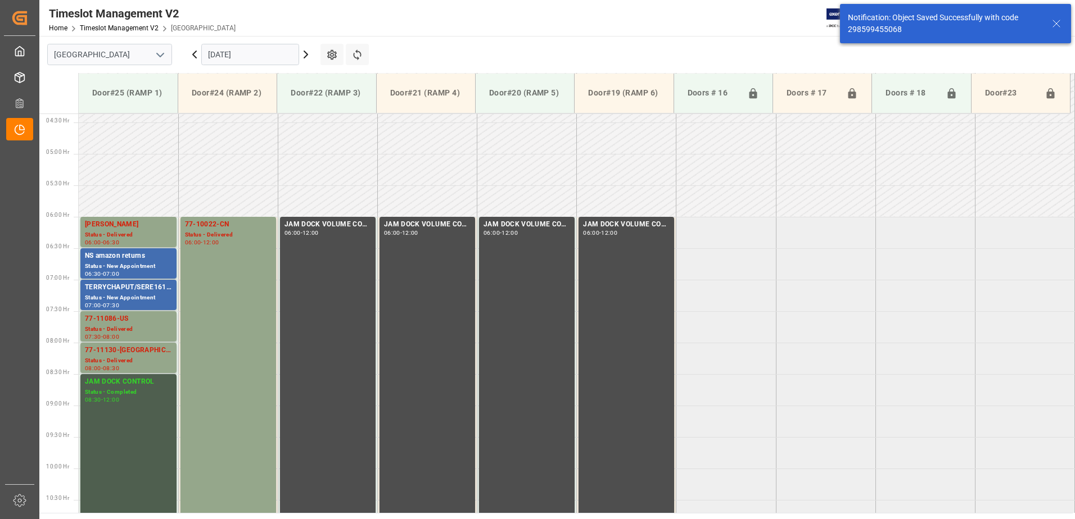
scroll to position [308, 0]
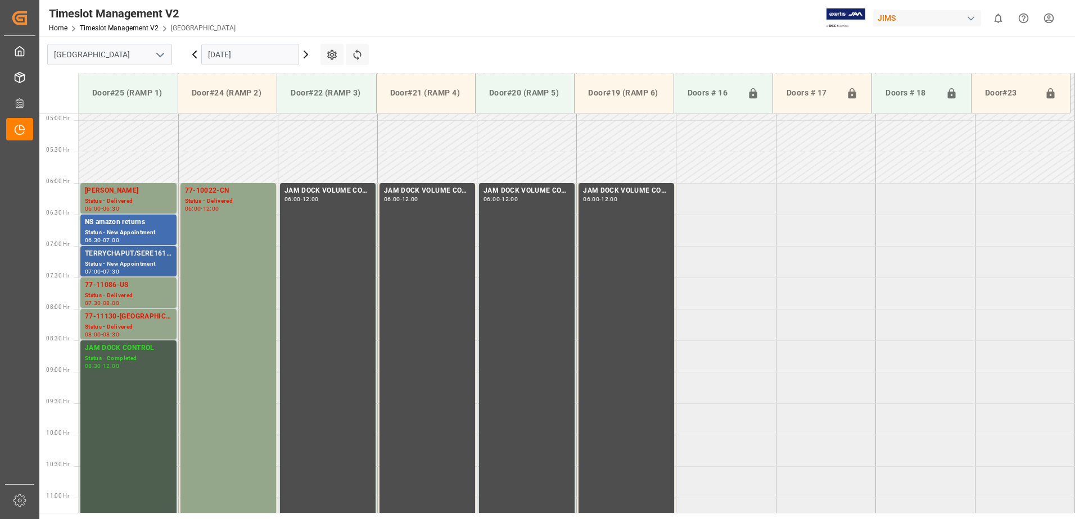
click at [128, 258] on div "TERRYCHAPUT/SERE161825" at bounding box center [128, 253] width 87 height 11
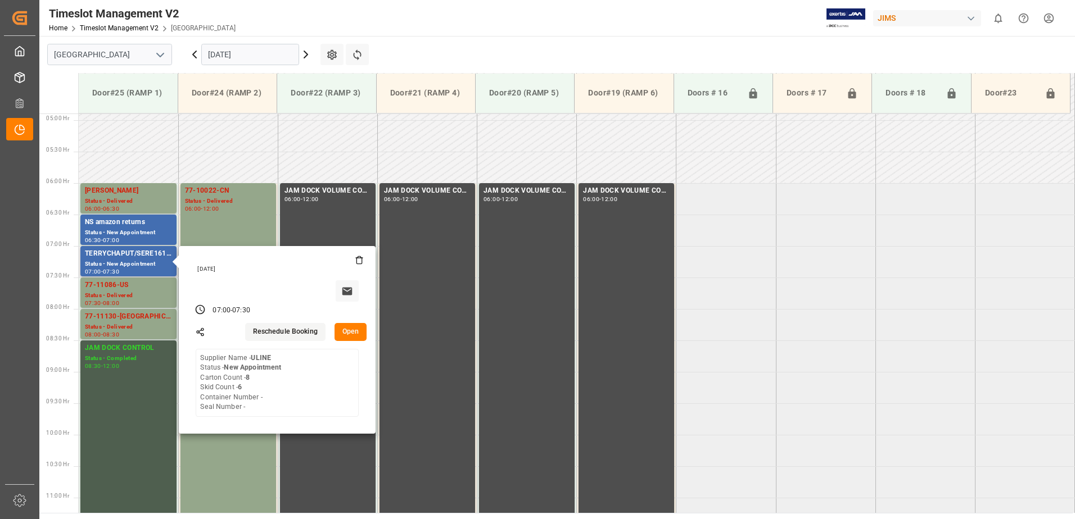
click at [352, 328] on button "Open" at bounding box center [350, 332] width 33 height 18
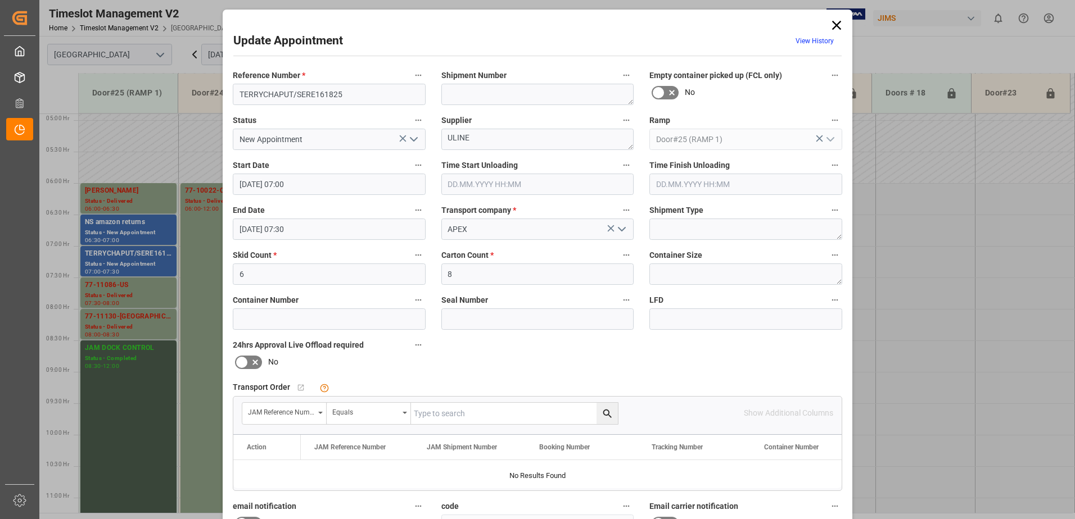
click at [409, 137] on icon "open menu" at bounding box center [413, 139] width 13 height 13
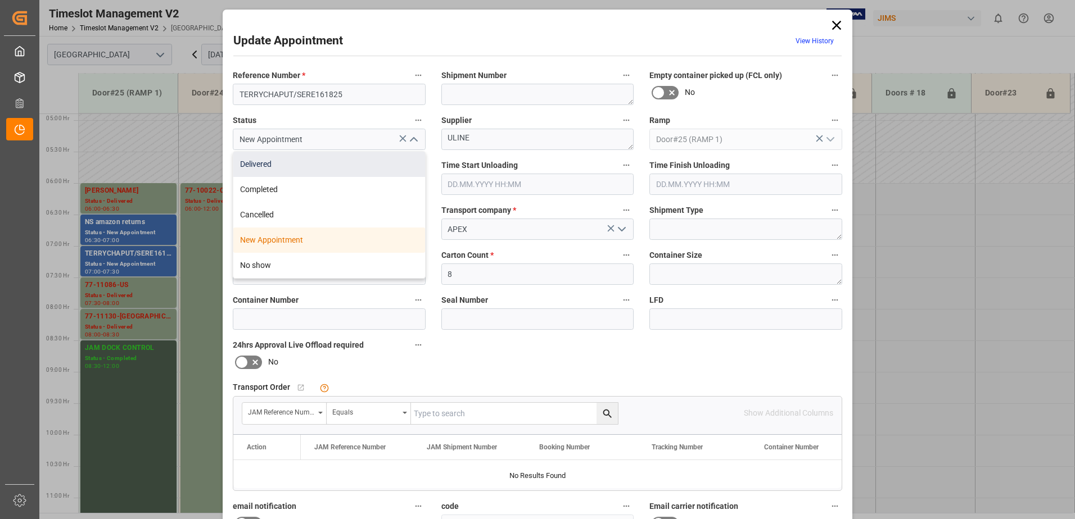
click at [283, 169] on div "Delivered" at bounding box center [329, 164] width 192 height 25
type input "Delivered"
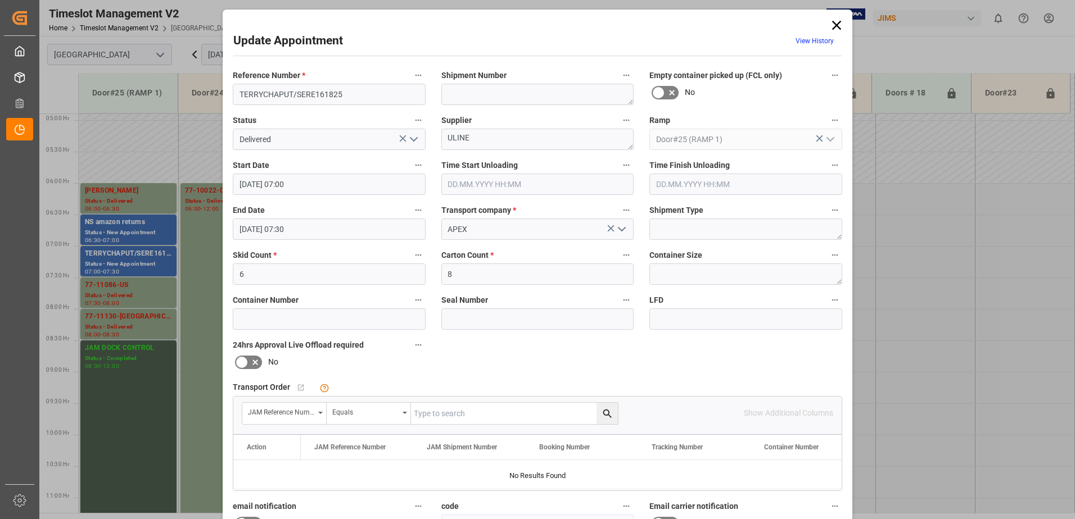
click at [485, 185] on input "text" at bounding box center [537, 184] width 193 height 21
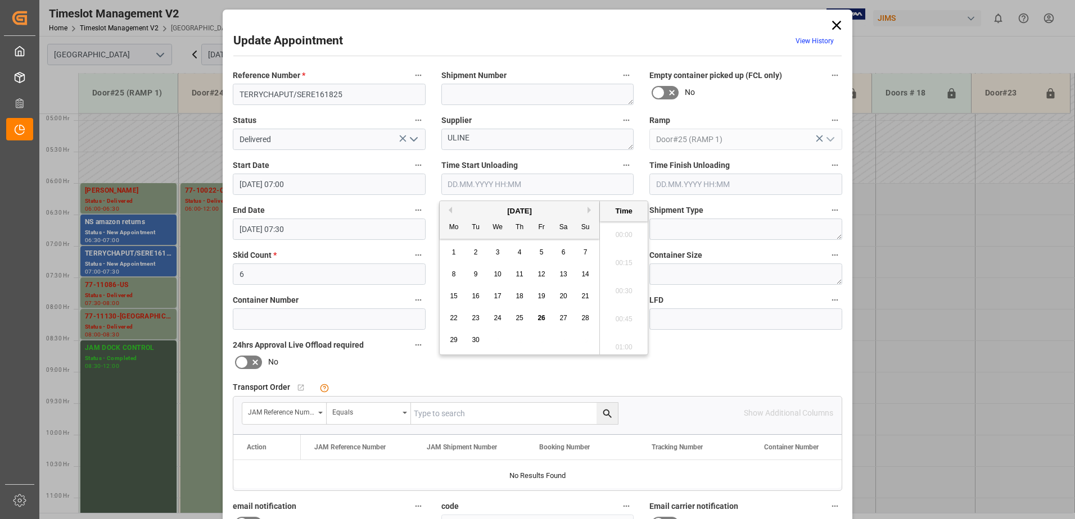
scroll to position [931, 0]
click at [542, 318] on span "26" at bounding box center [540, 318] width 7 height 8
click at [624, 319] on li "09:00" at bounding box center [624, 316] width 48 height 28
type input "[DATE] 09:00"
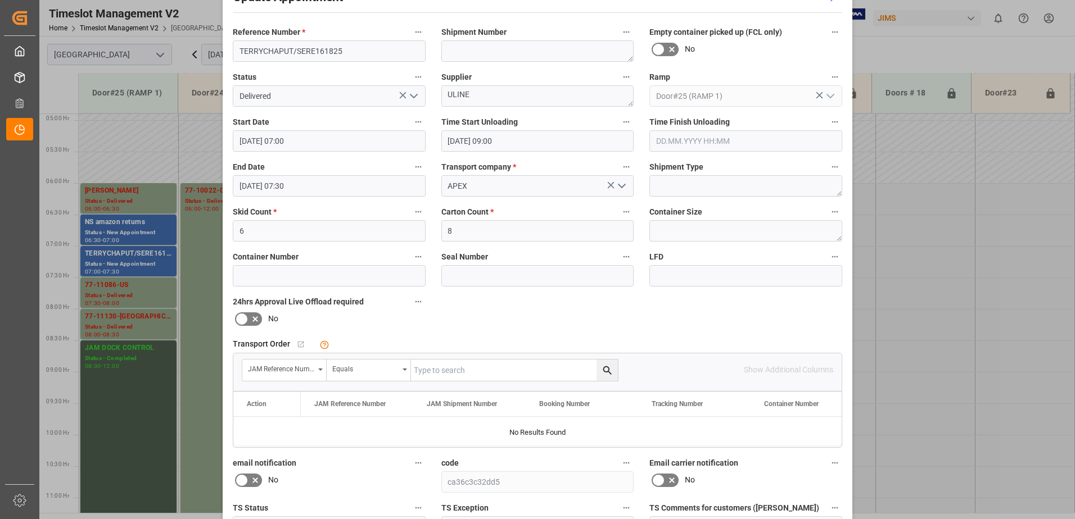
scroll to position [164, 0]
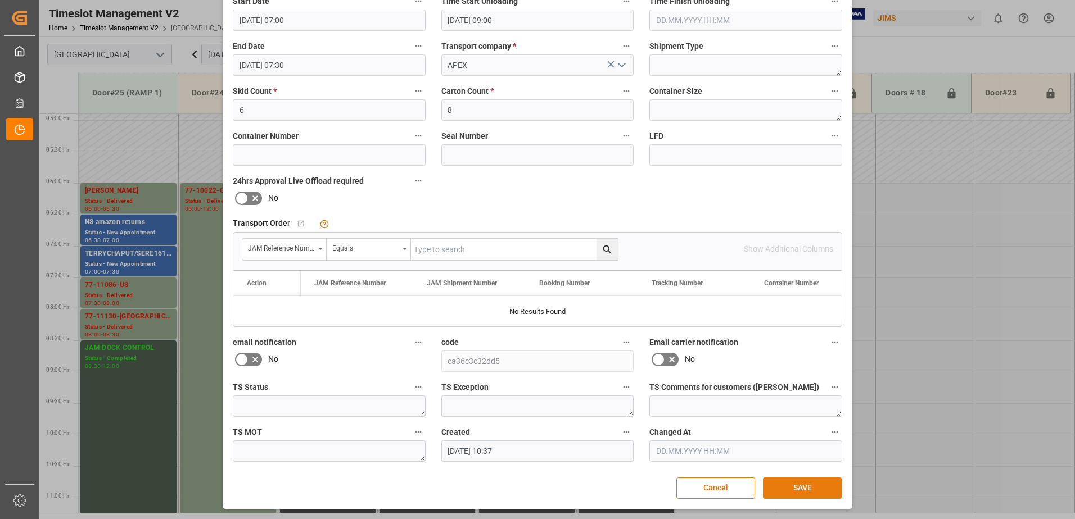
click at [803, 490] on button "SAVE" at bounding box center [802, 488] width 79 height 21
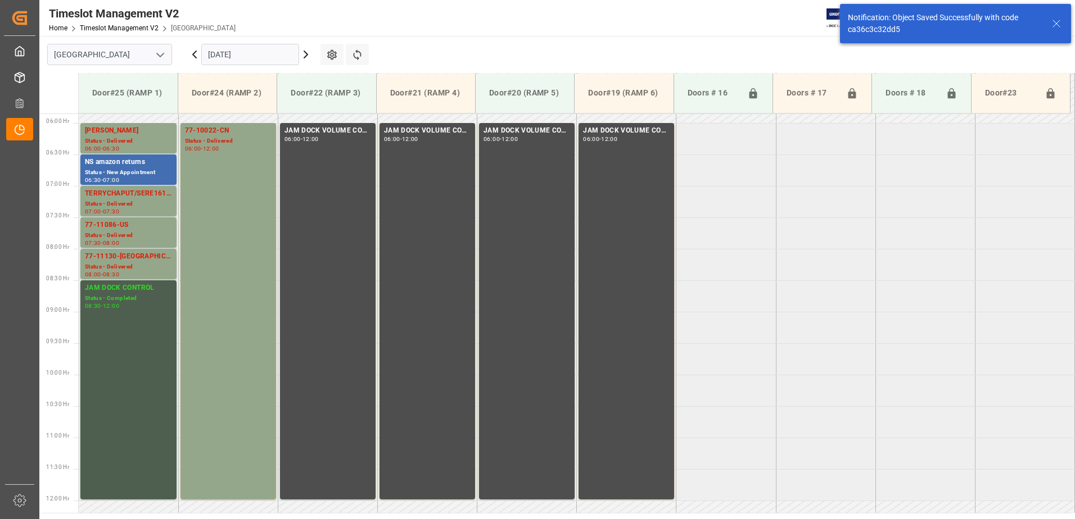
scroll to position [371, 0]
